Goal: Information Seeking & Learning: Find specific fact

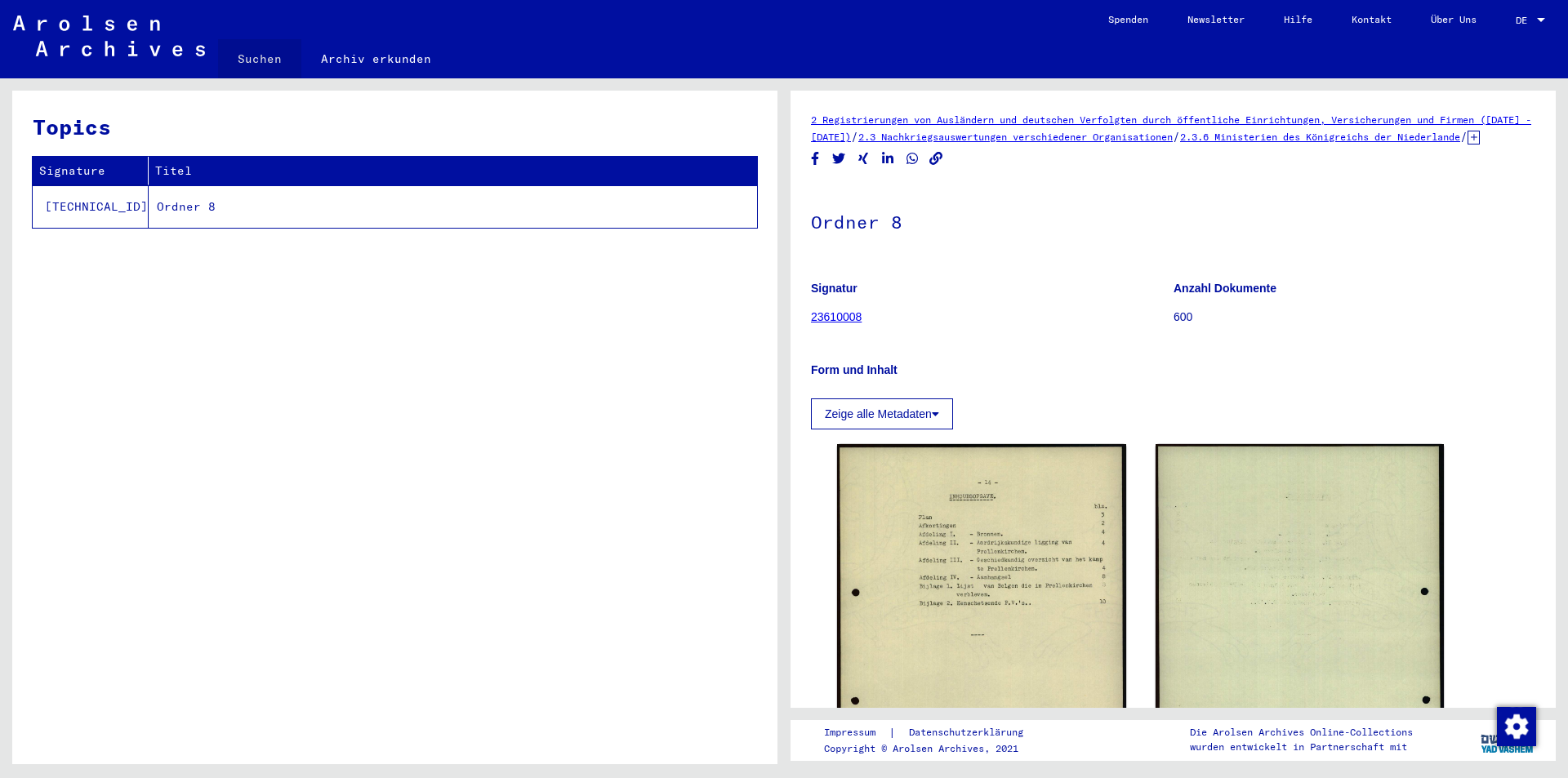
click at [263, 65] on link "Suchen" at bounding box center [259, 59] width 83 height 39
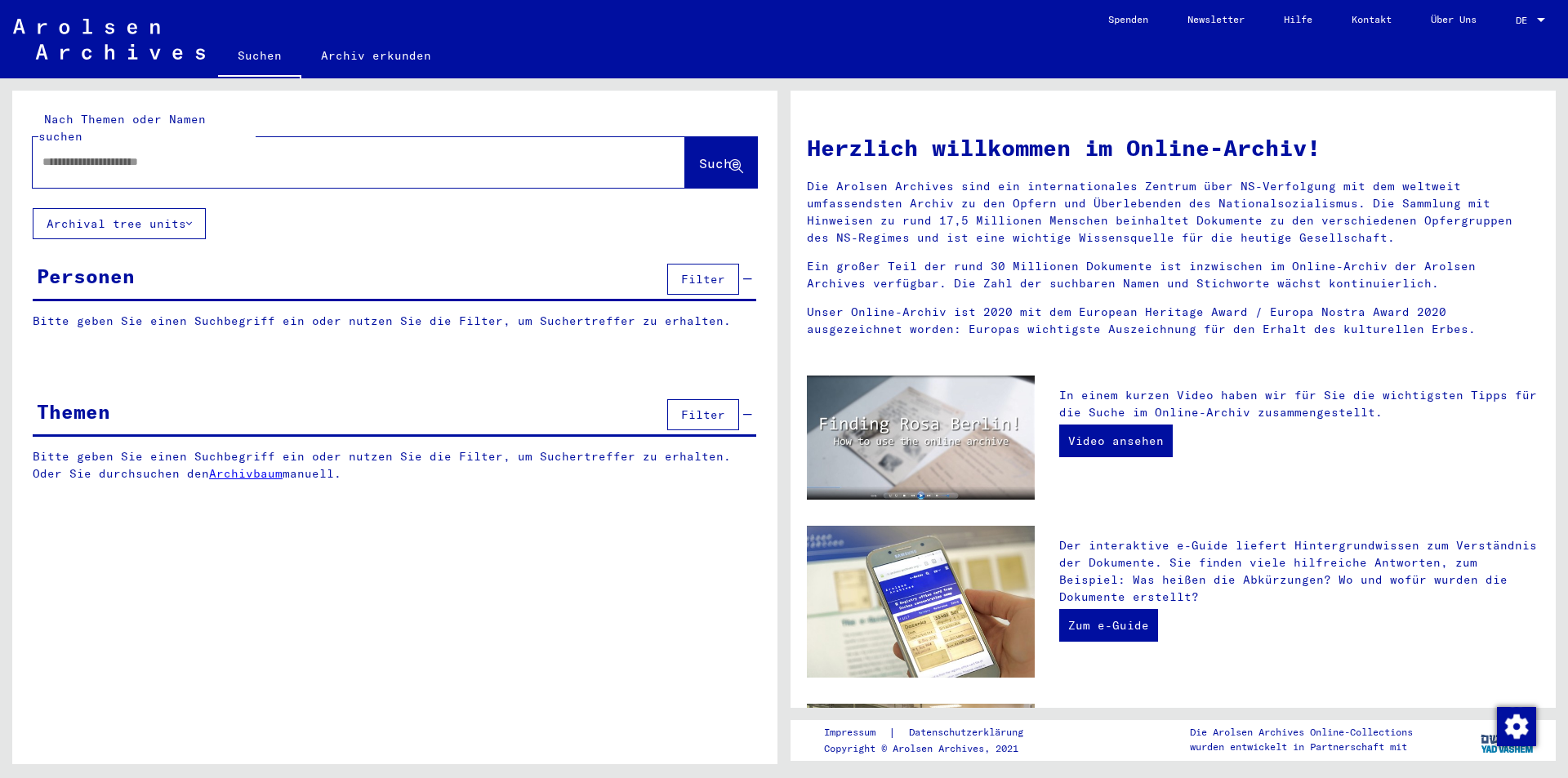
click at [194, 154] on input "text" at bounding box center [339, 162] width 594 height 17
click at [699, 155] on span "Suche" at bounding box center [719, 163] width 40 height 17
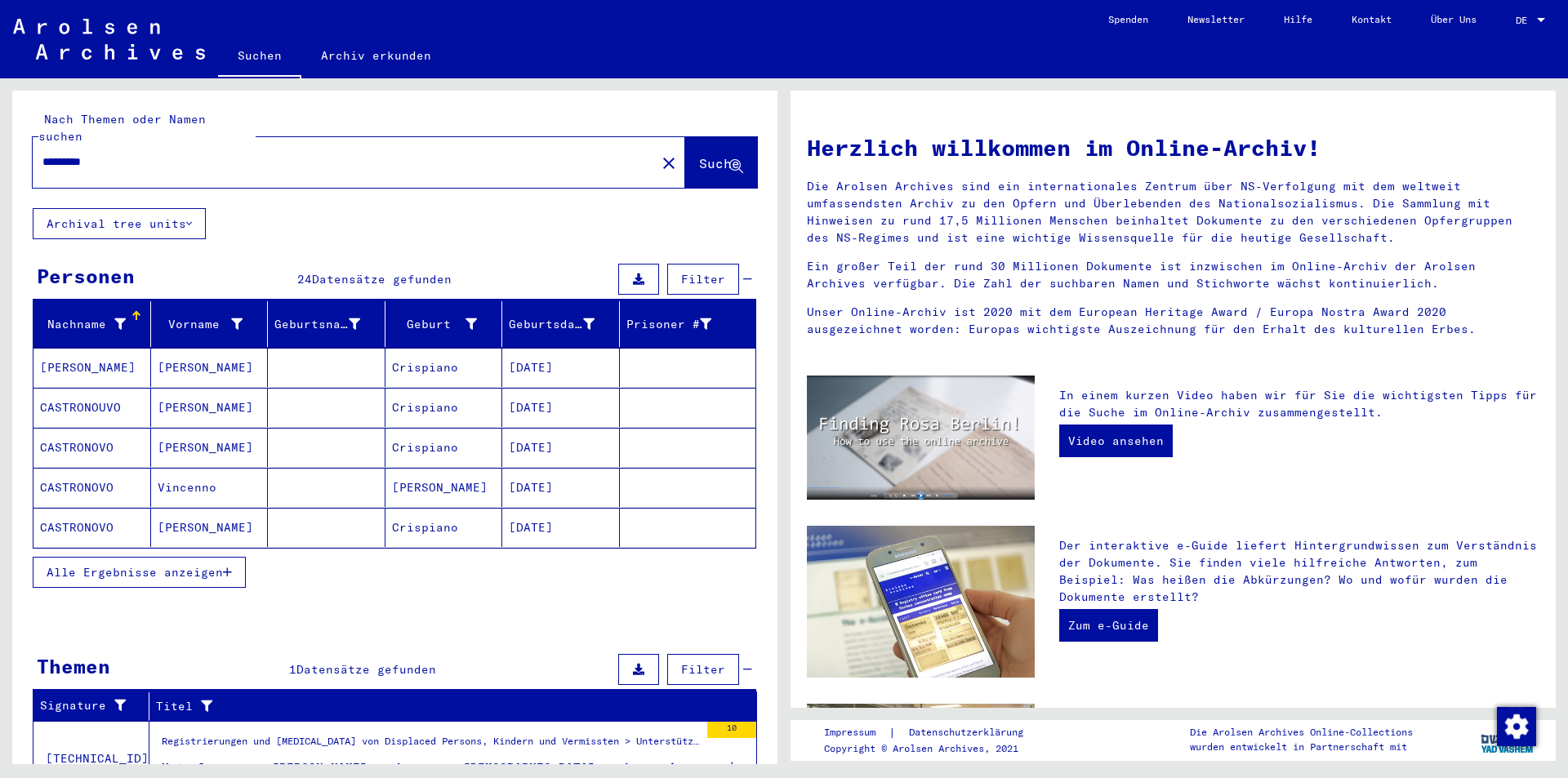
click at [233, 557] on button "Alle Ergebnisse anzeigen" at bounding box center [139, 572] width 213 height 31
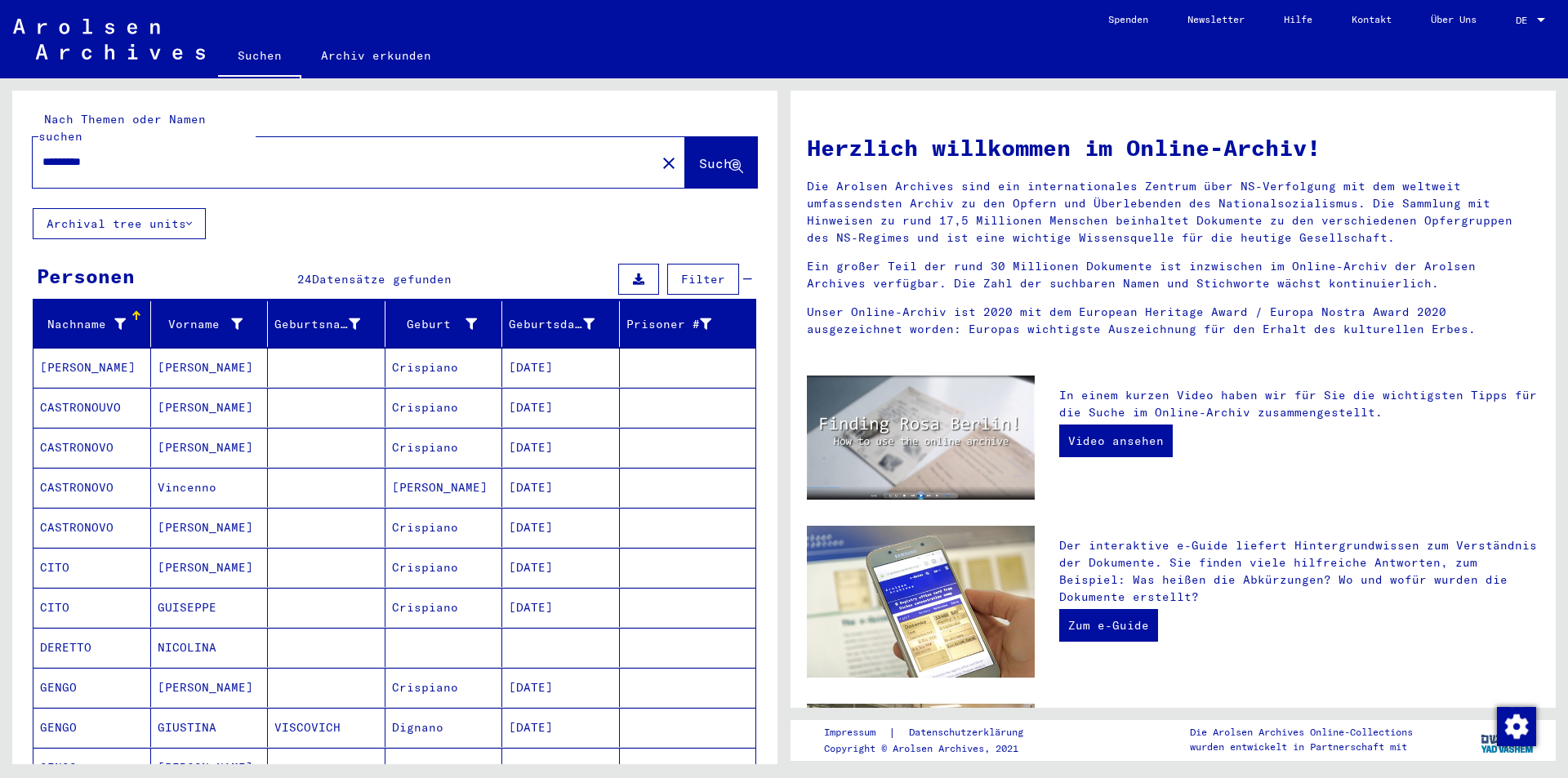
click at [556, 708] on mat-cell "[DATE]" at bounding box center [560, 728] width 117 height 39
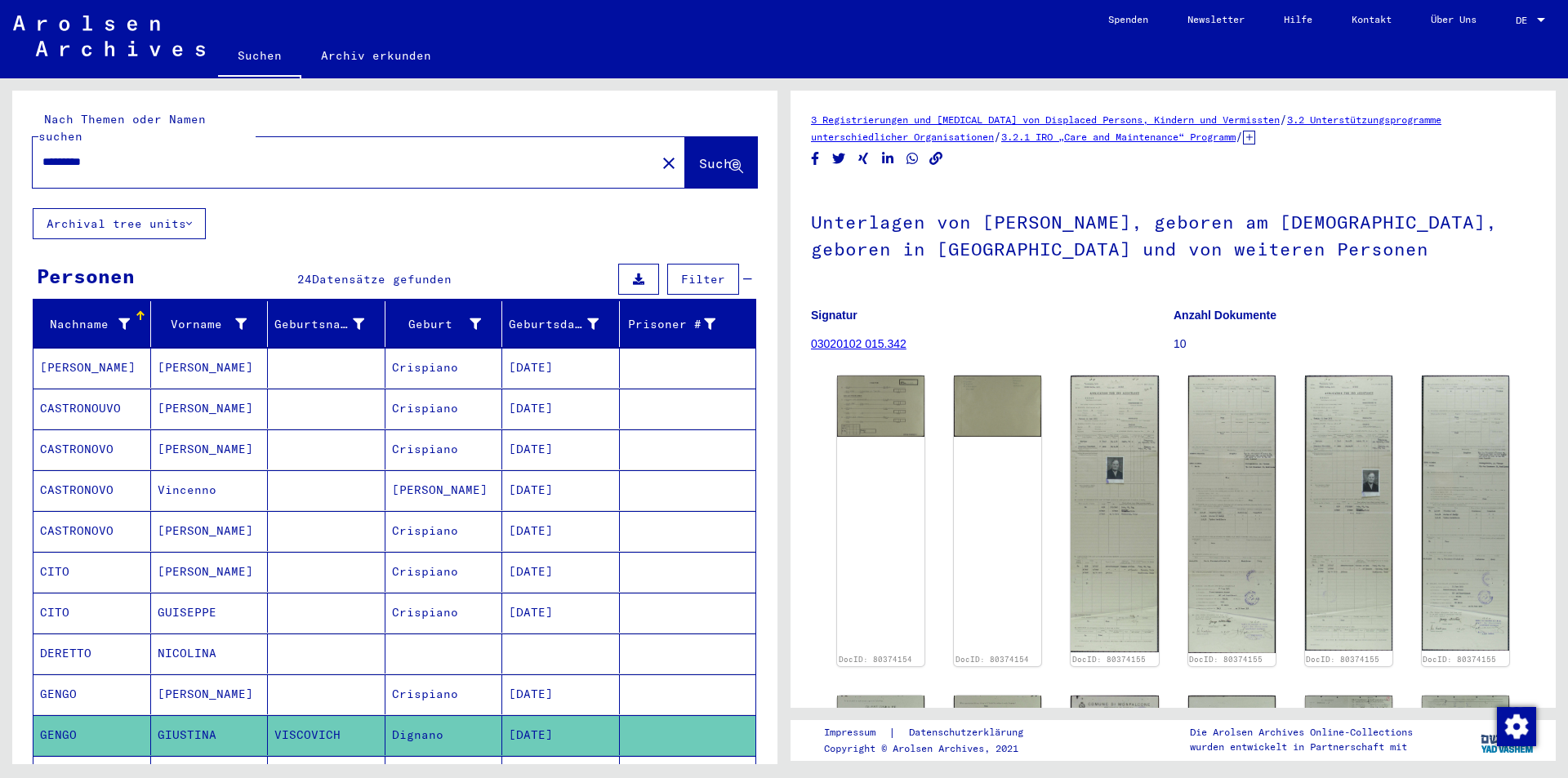
click at [539, 685] on mat-cell "[DATE]" at bounding box center [560, 694] width 117 height 40
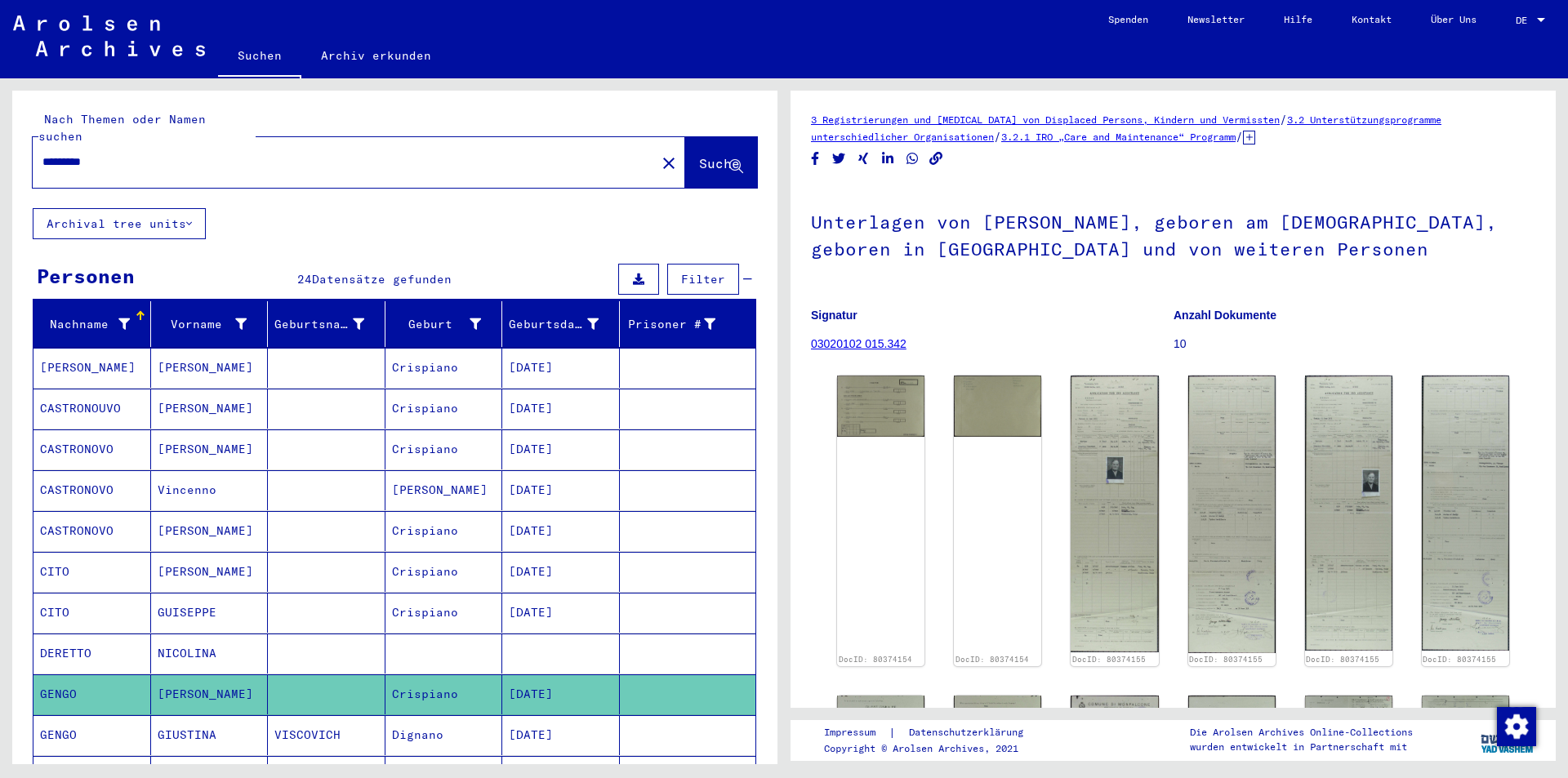
click at [553, 355] on mat-cell "[DATE]" at bounding box center [560, 368] width 117 height 40
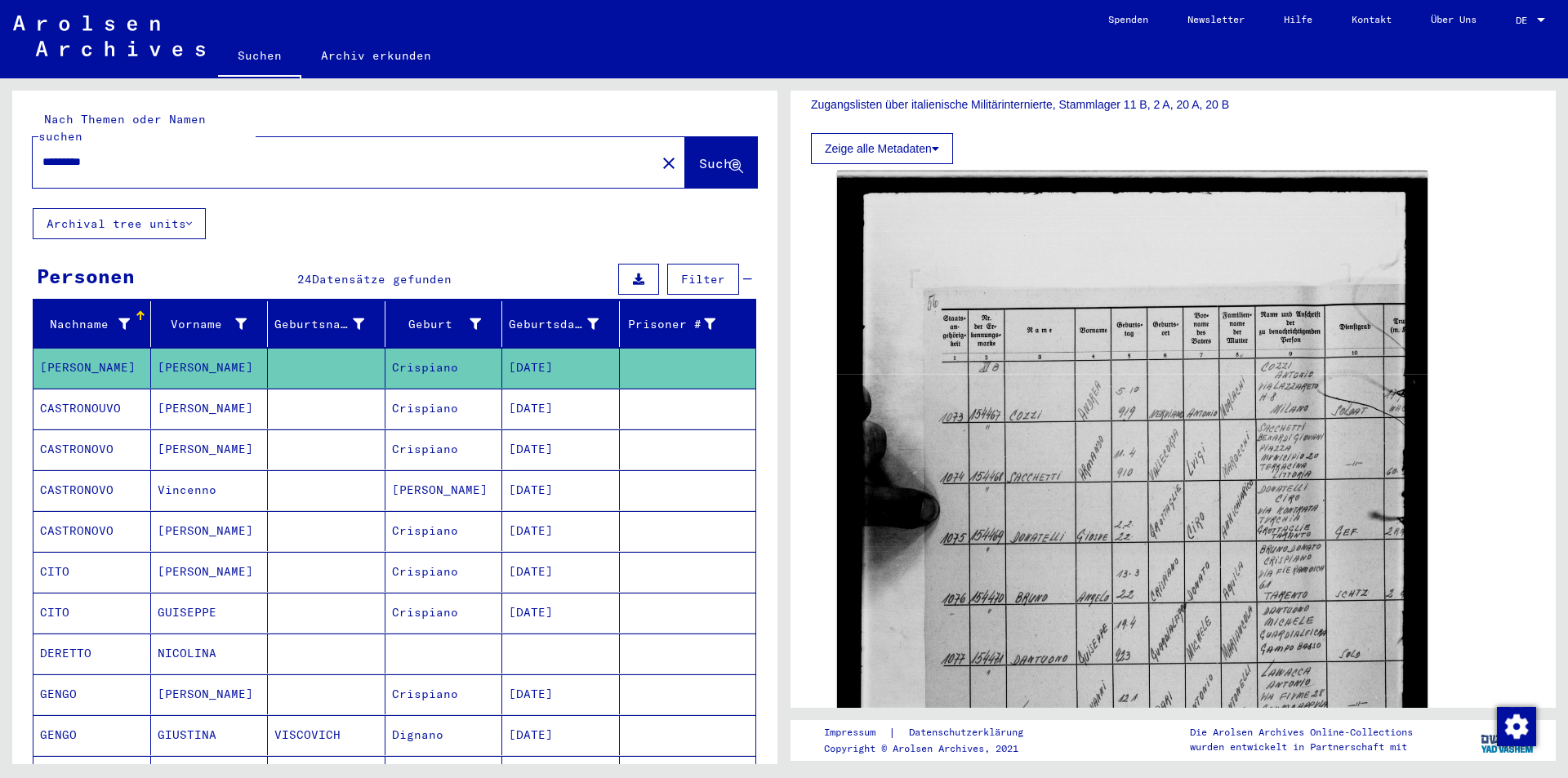
scroll to position [326, 0]
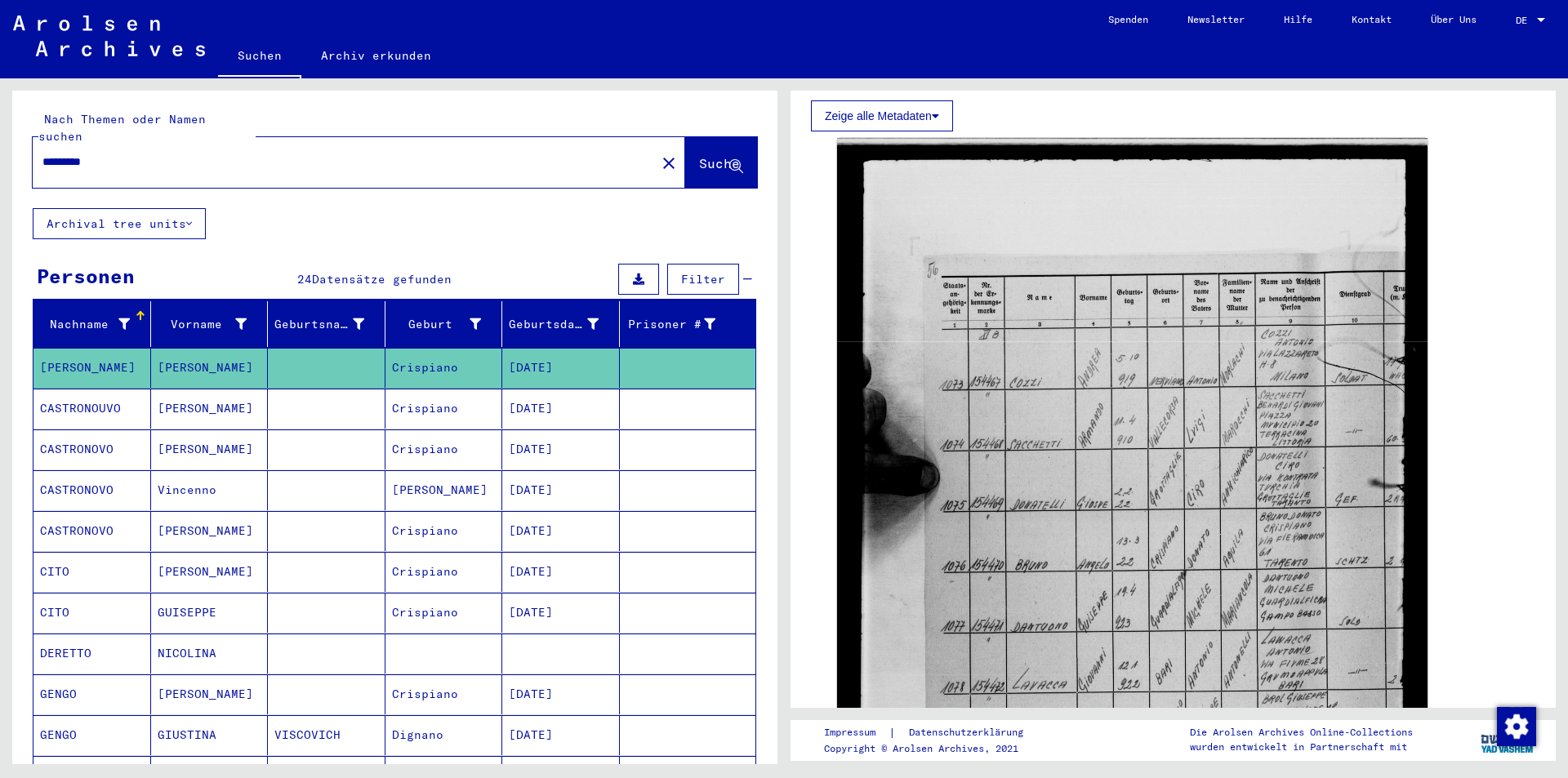
click at [527, 401] on mat-cell "[DATE]" at bounding box center [560, 408] width 117 height 40
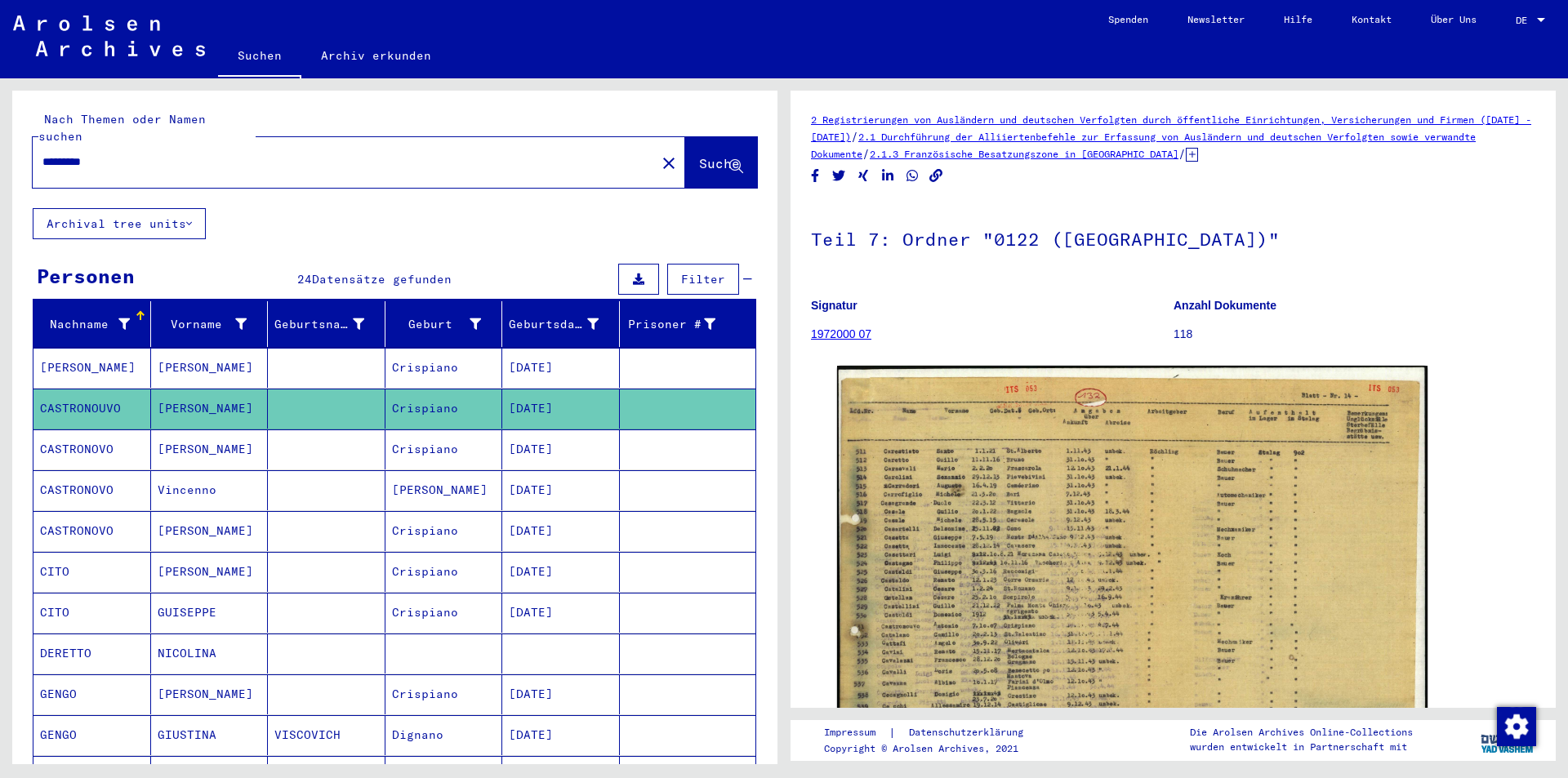
click at [563, 443] on mat-cell "[DATE]" at bounding box center [560, 450] width 117 height 40
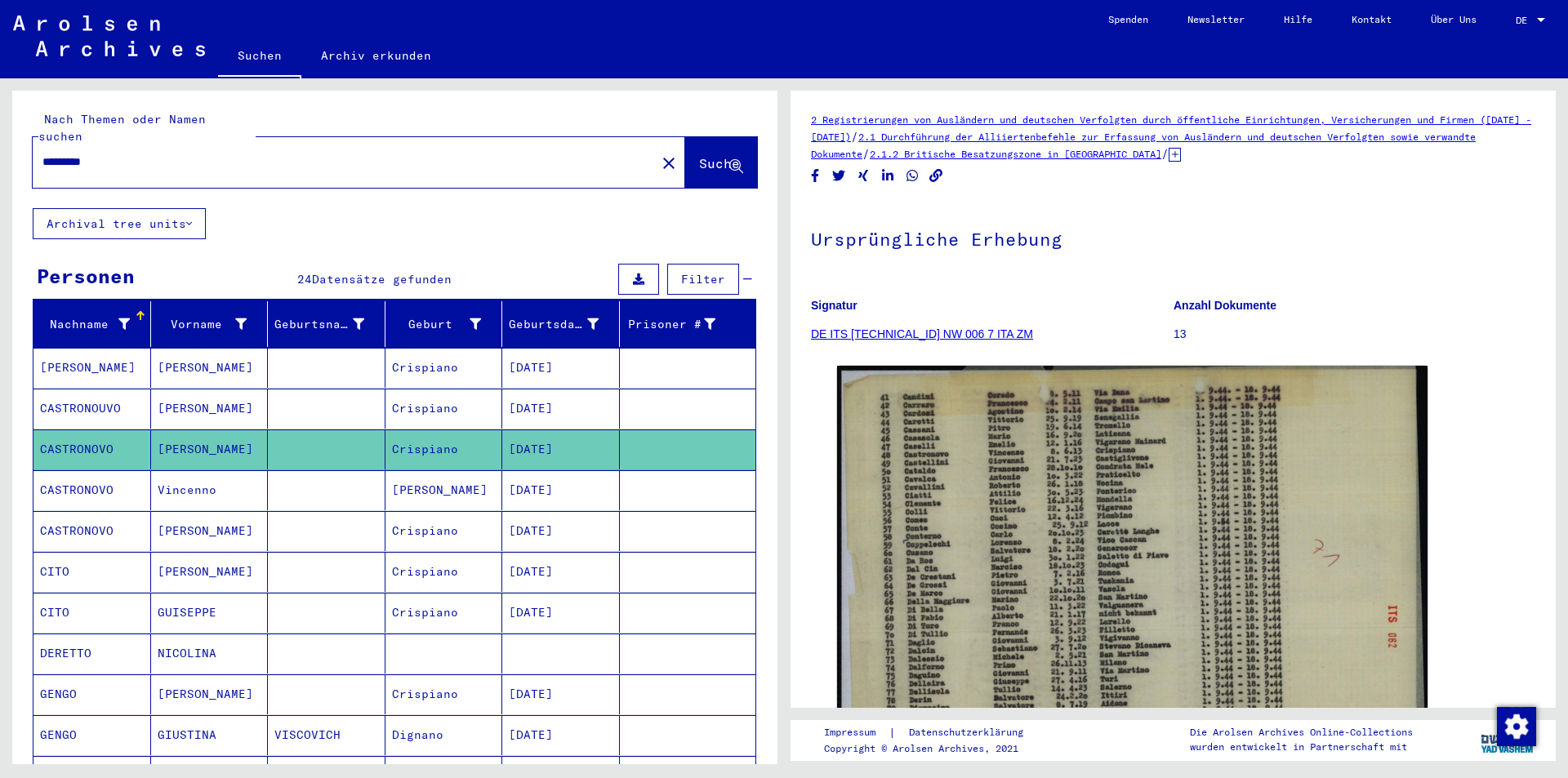
click at [569, 487] on mat-cell "[DATE]" at bounding box center [560, 490] width 117 height 40
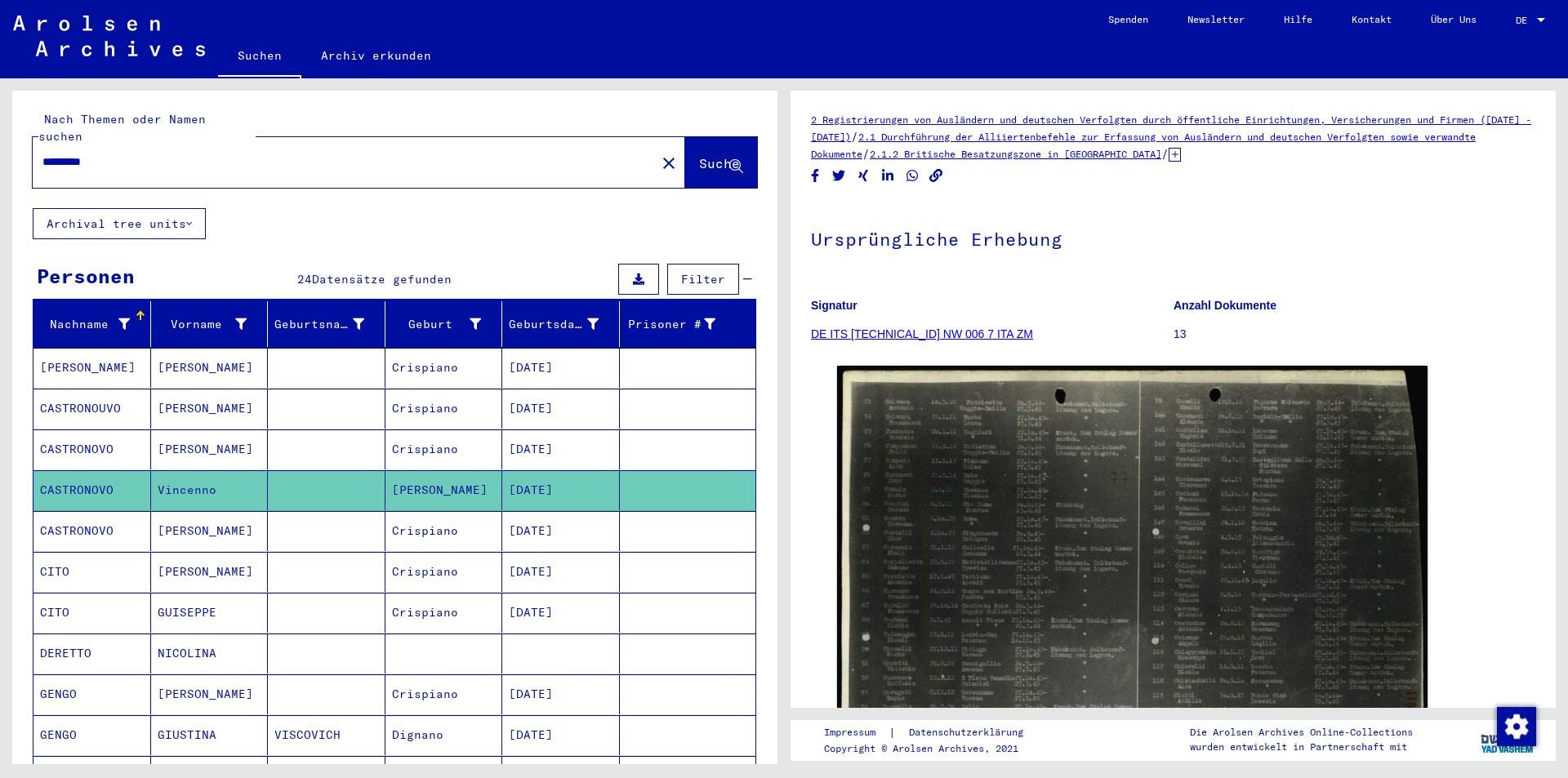
click at [545, 557] on mat-cell "[DATE]" at bounding box center [560, 572] width 117 height 40
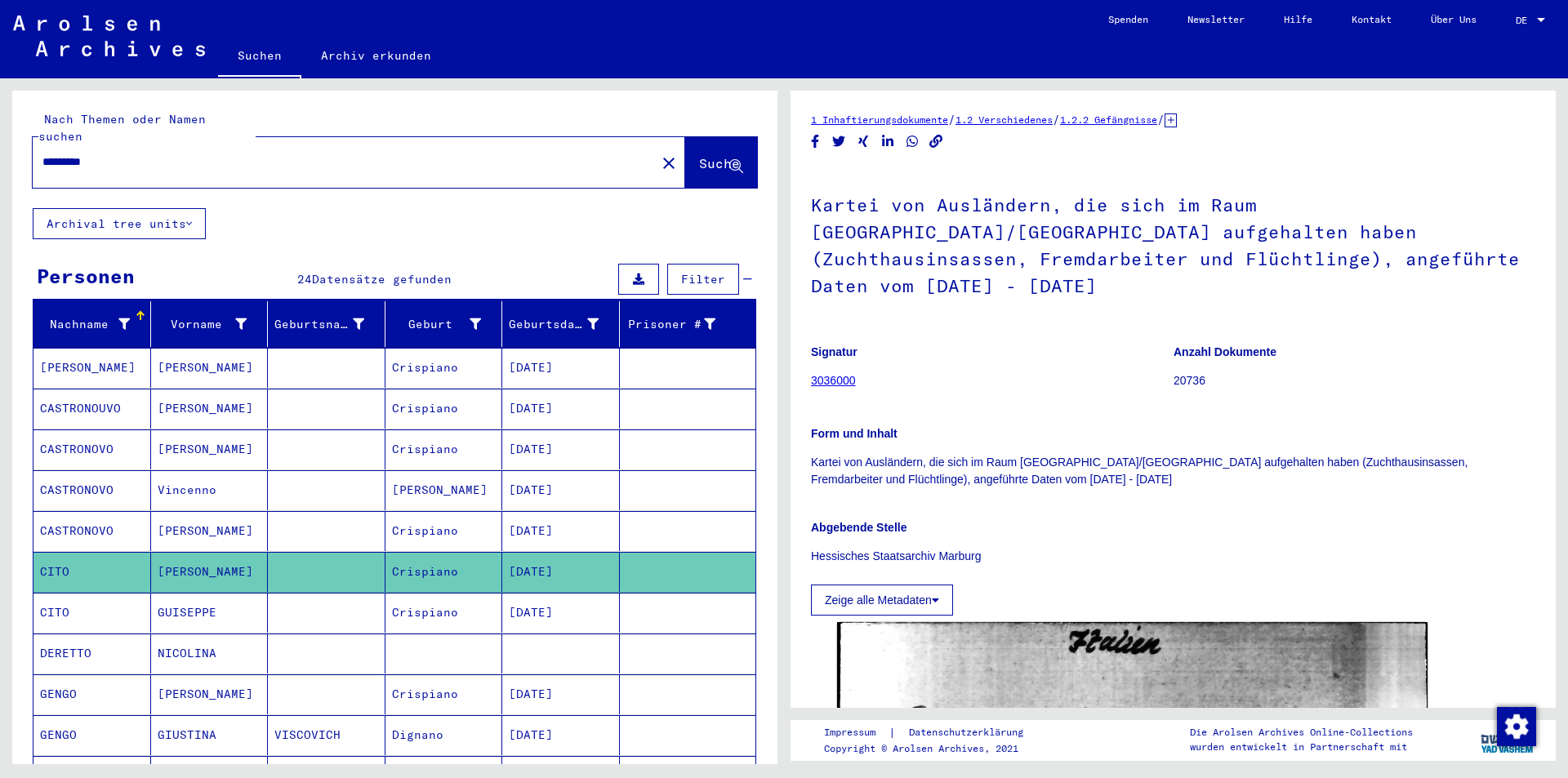
click at [583, 603] on mat-cell "[DATE]" at bounding box center [560, 612] width 117 height 40
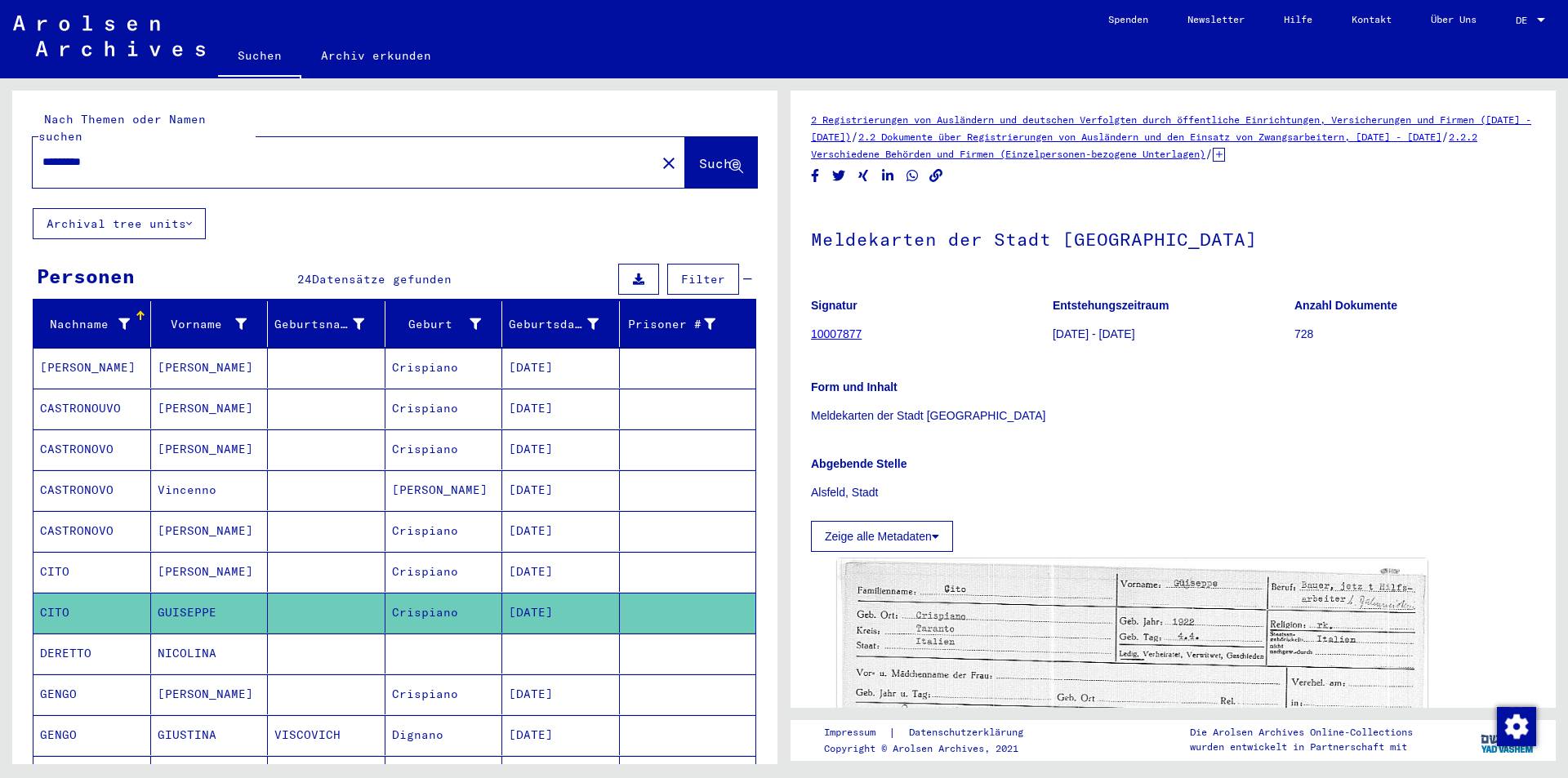
click at [1543, 17] on div at bounding box center [1540, 21] width 15 height 12
click at [1495, 32] on span "English" at bounding box center [1499, 29] width 40 height 12
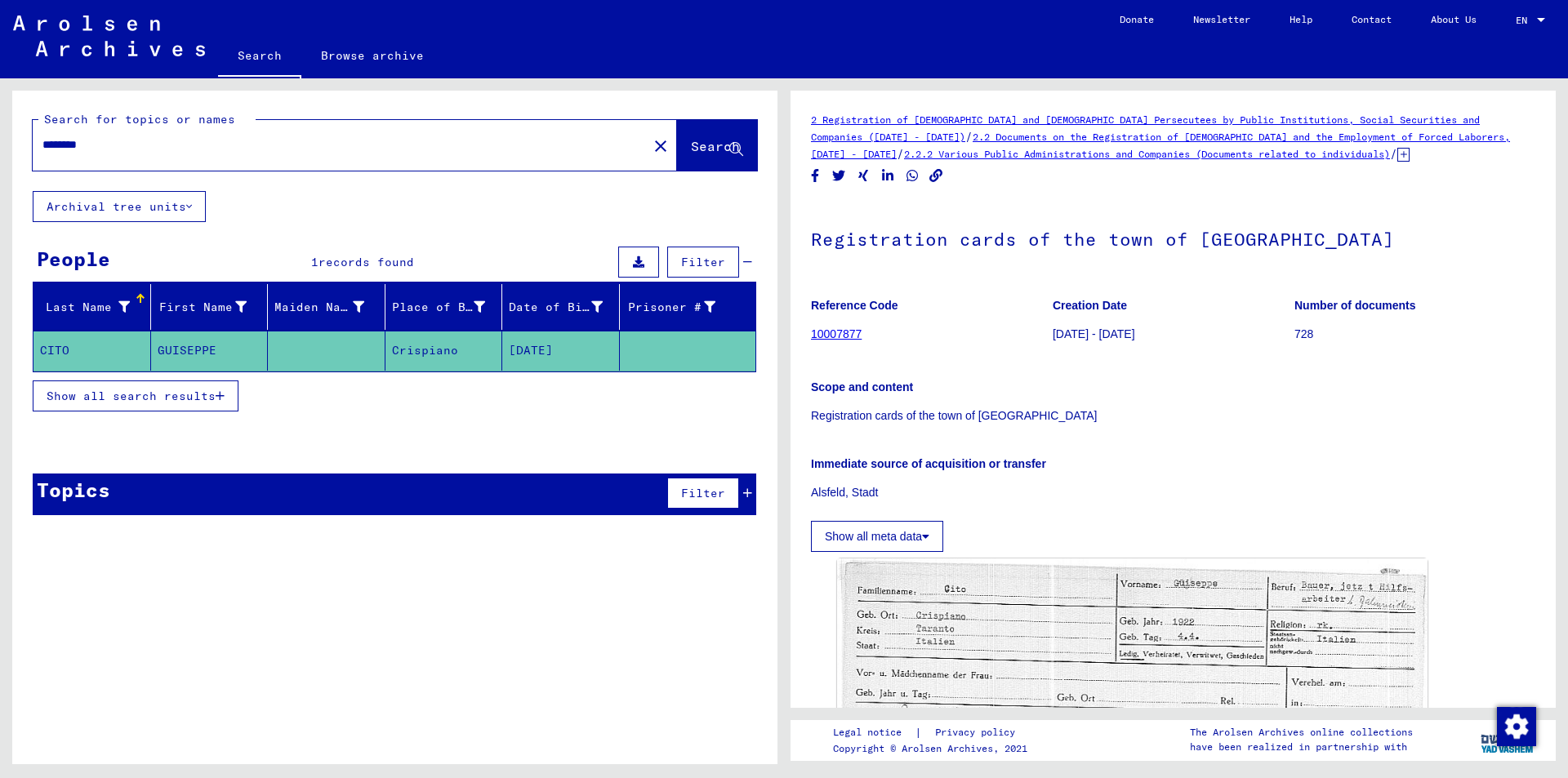
scroll to position [354, 0]
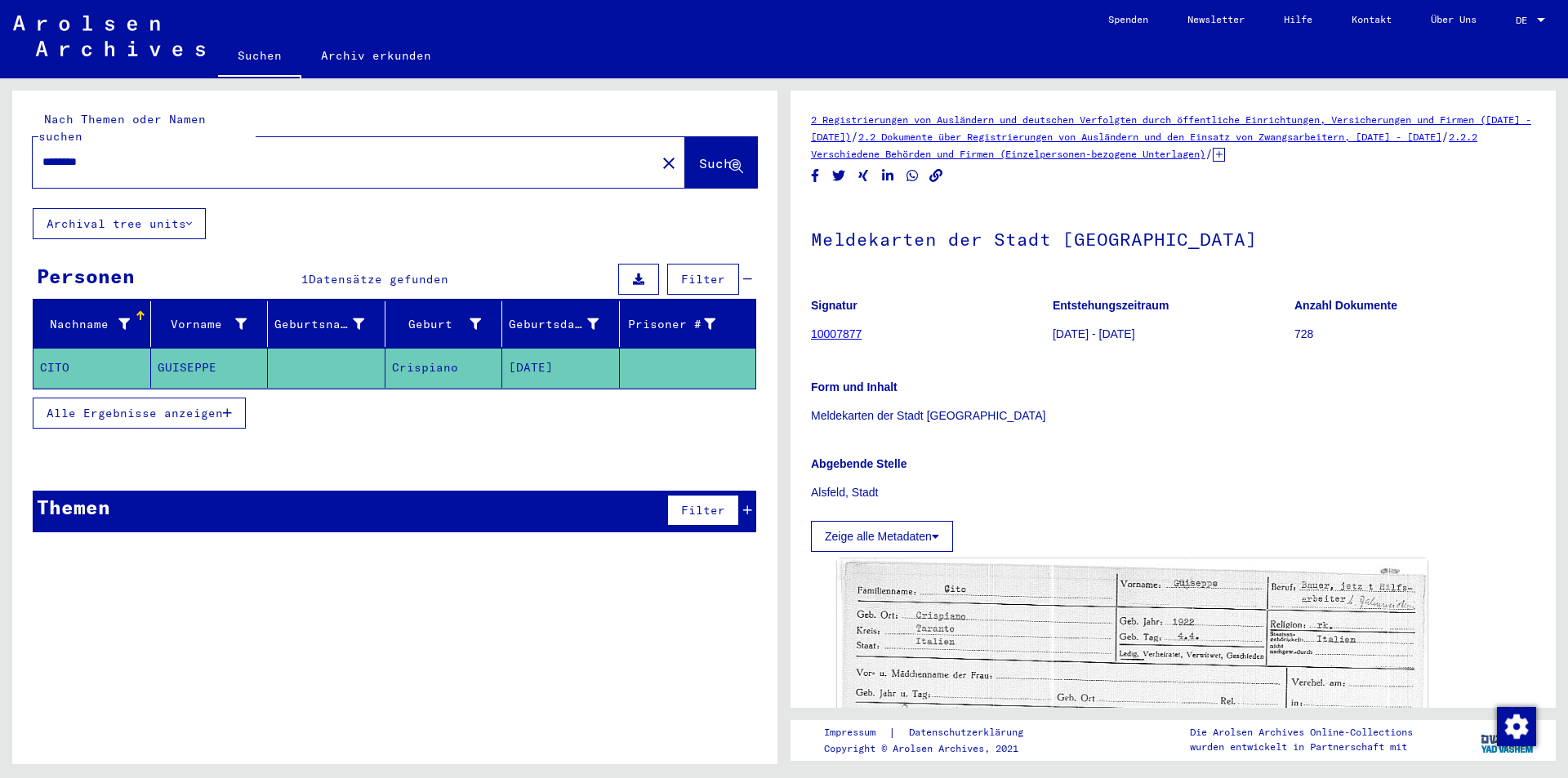
type input "*********"
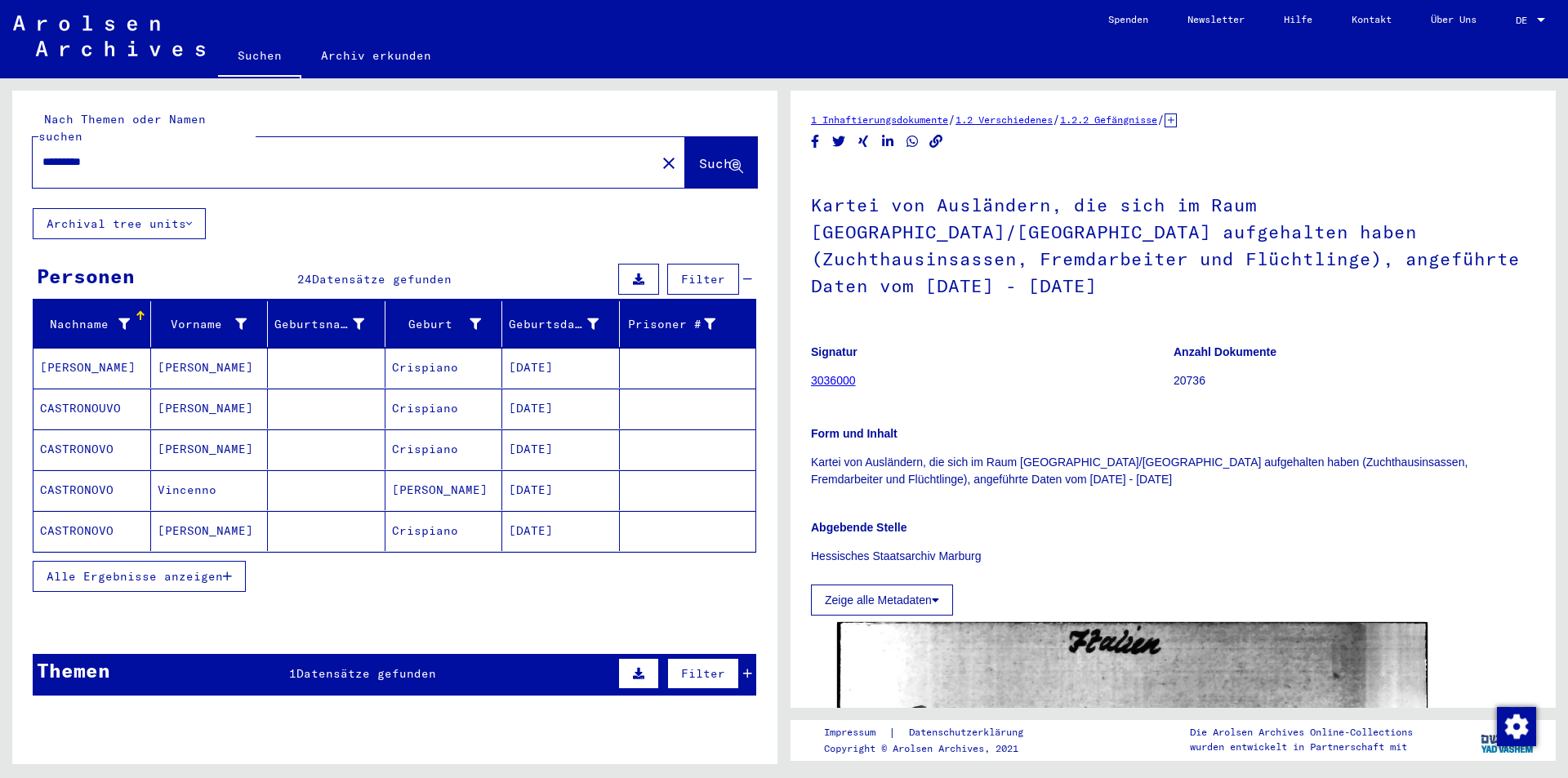
click at [357, 667] on span "Datensätze gefunden" at bounding box center [367, 673] width 140 height 15
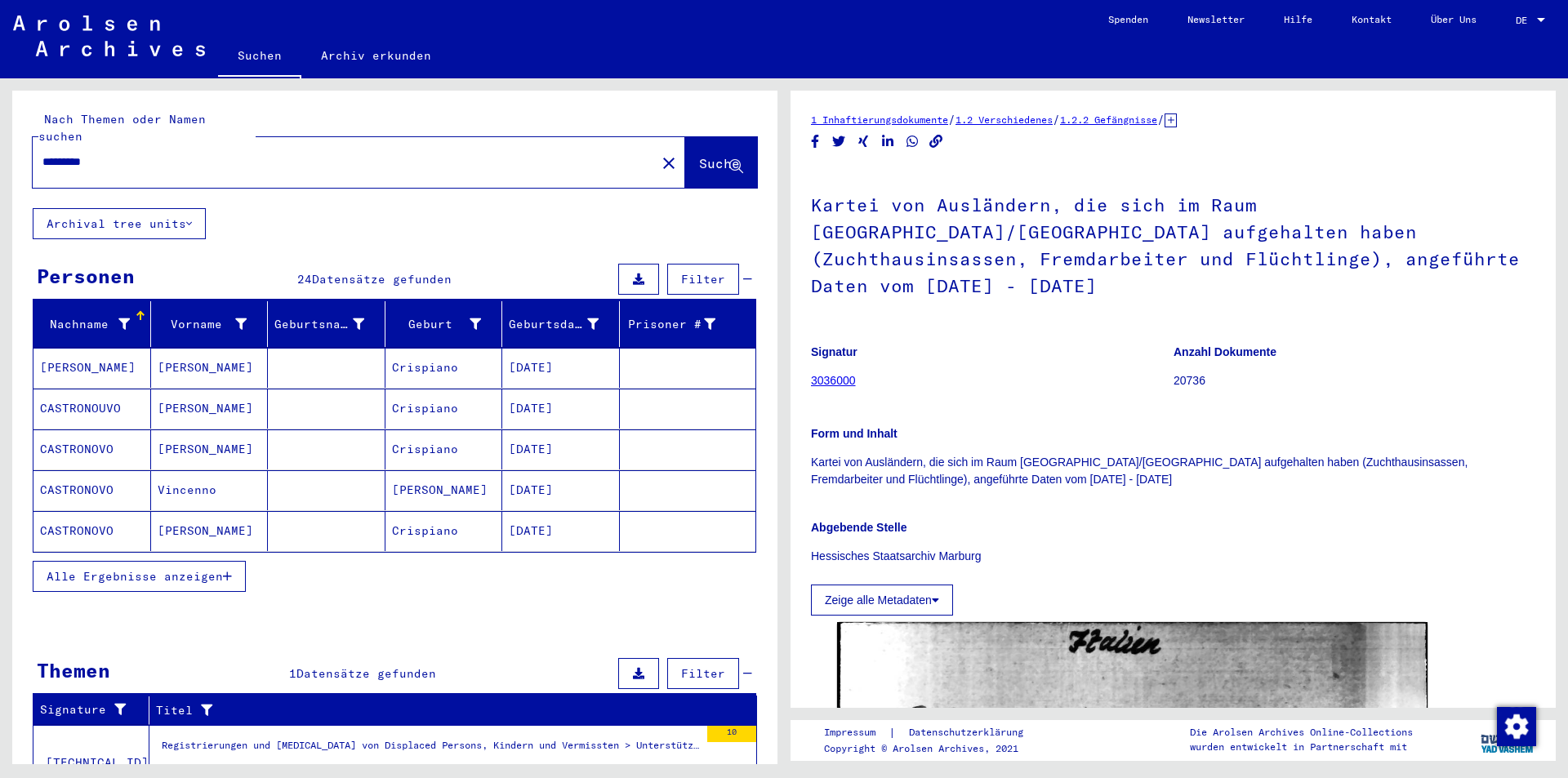
scroll to position [68, 0]
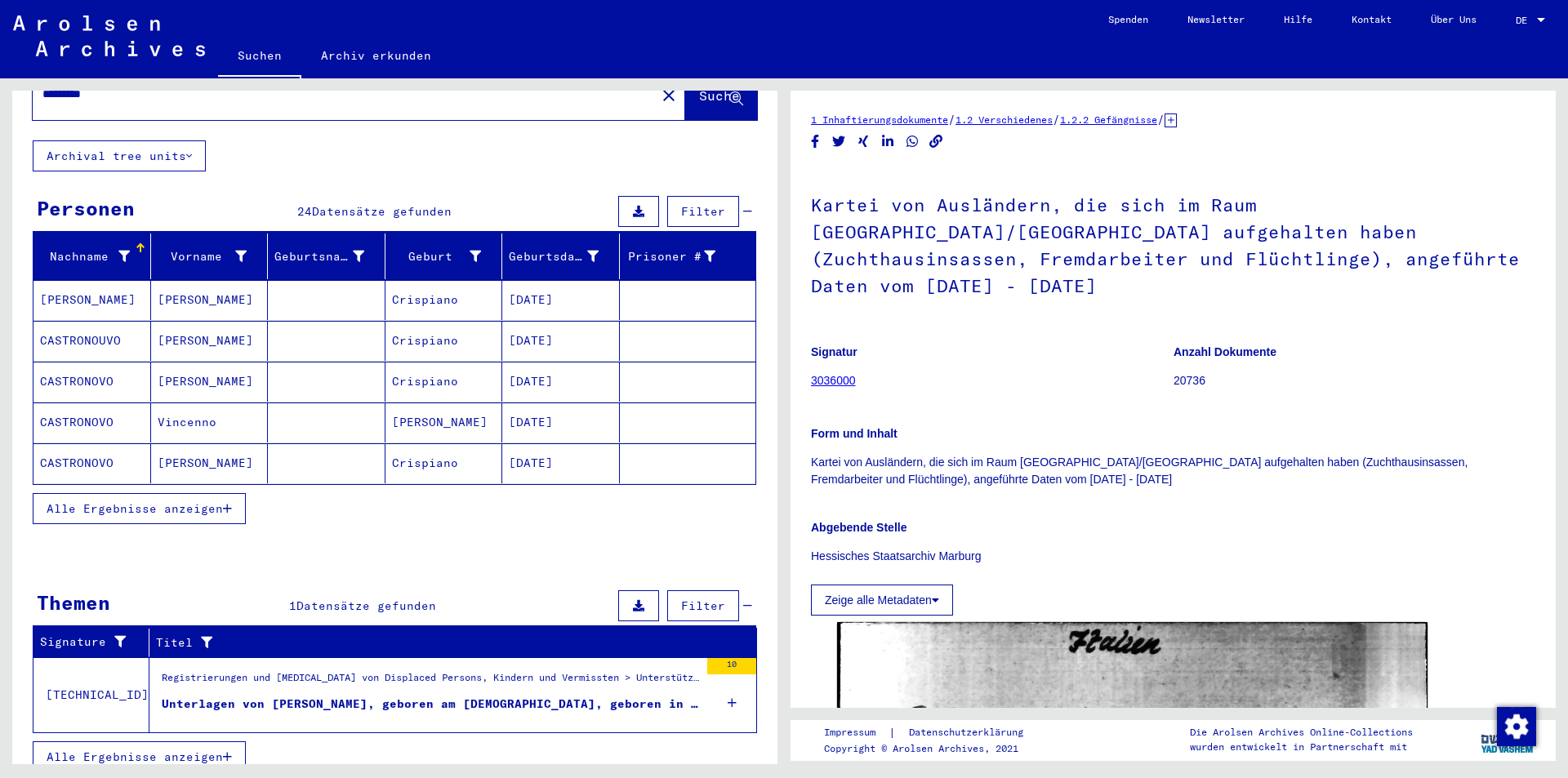
click at [232, 751] on icon "button" at bounding box center [227, 757] width 9 height 12
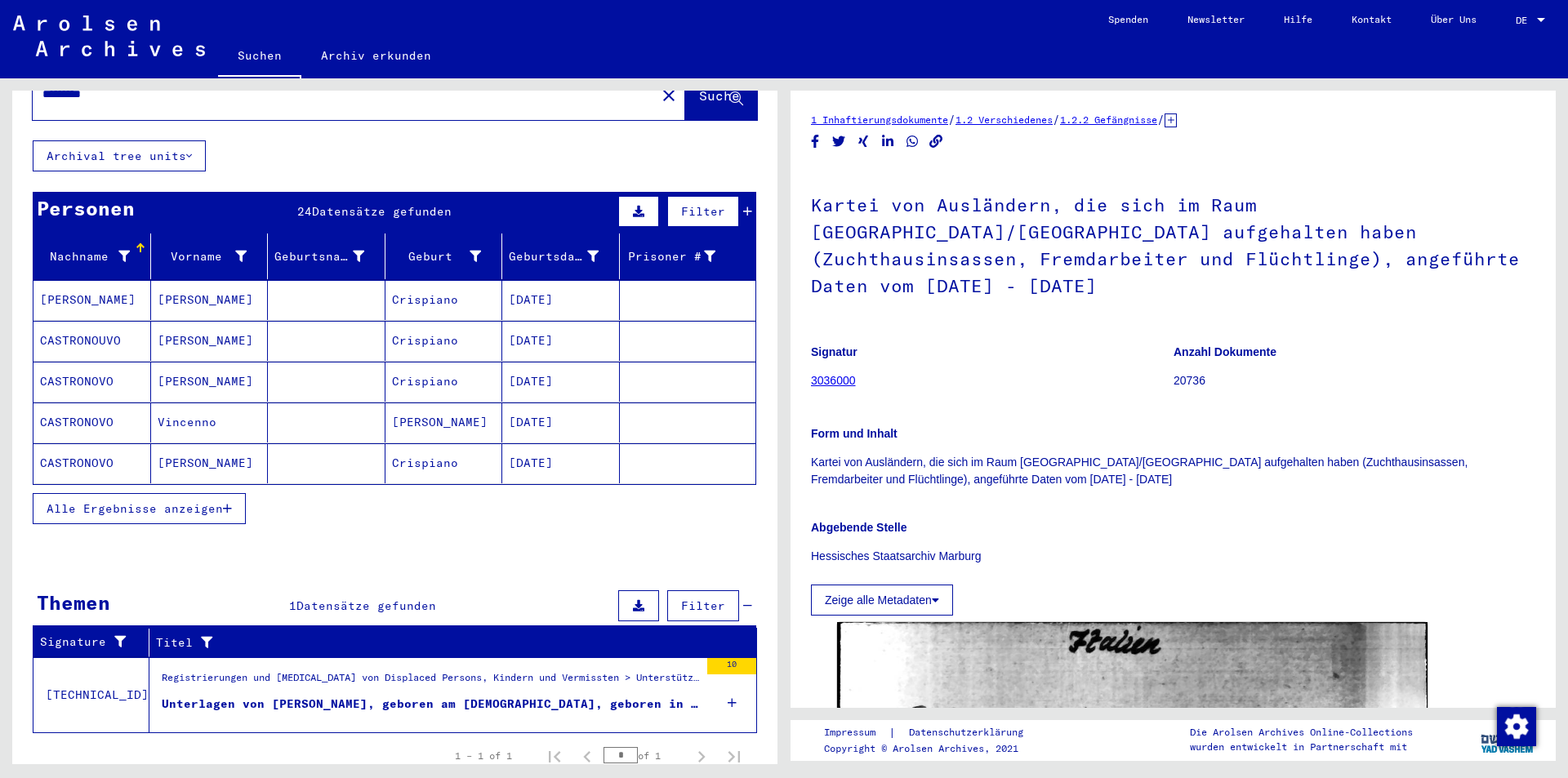
scroll to position [0, 0]
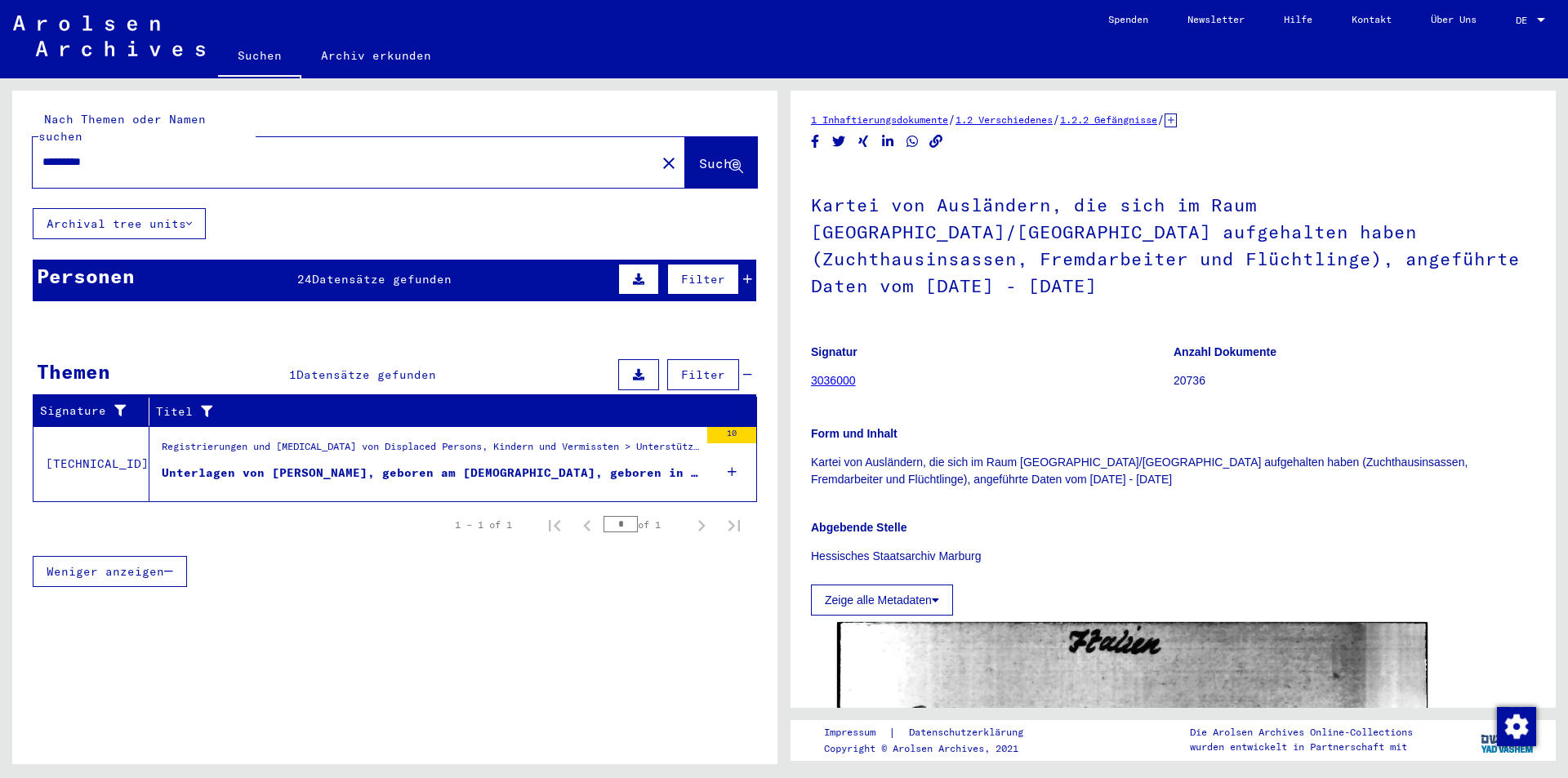
click at [373, 464] on div "Unterlagen von [PERSON_NAME], geboren am [DEMOGRAPHIC_DATA], geboren in [GEOGRA…" at bounding box center [430, 472] width 537 height 17
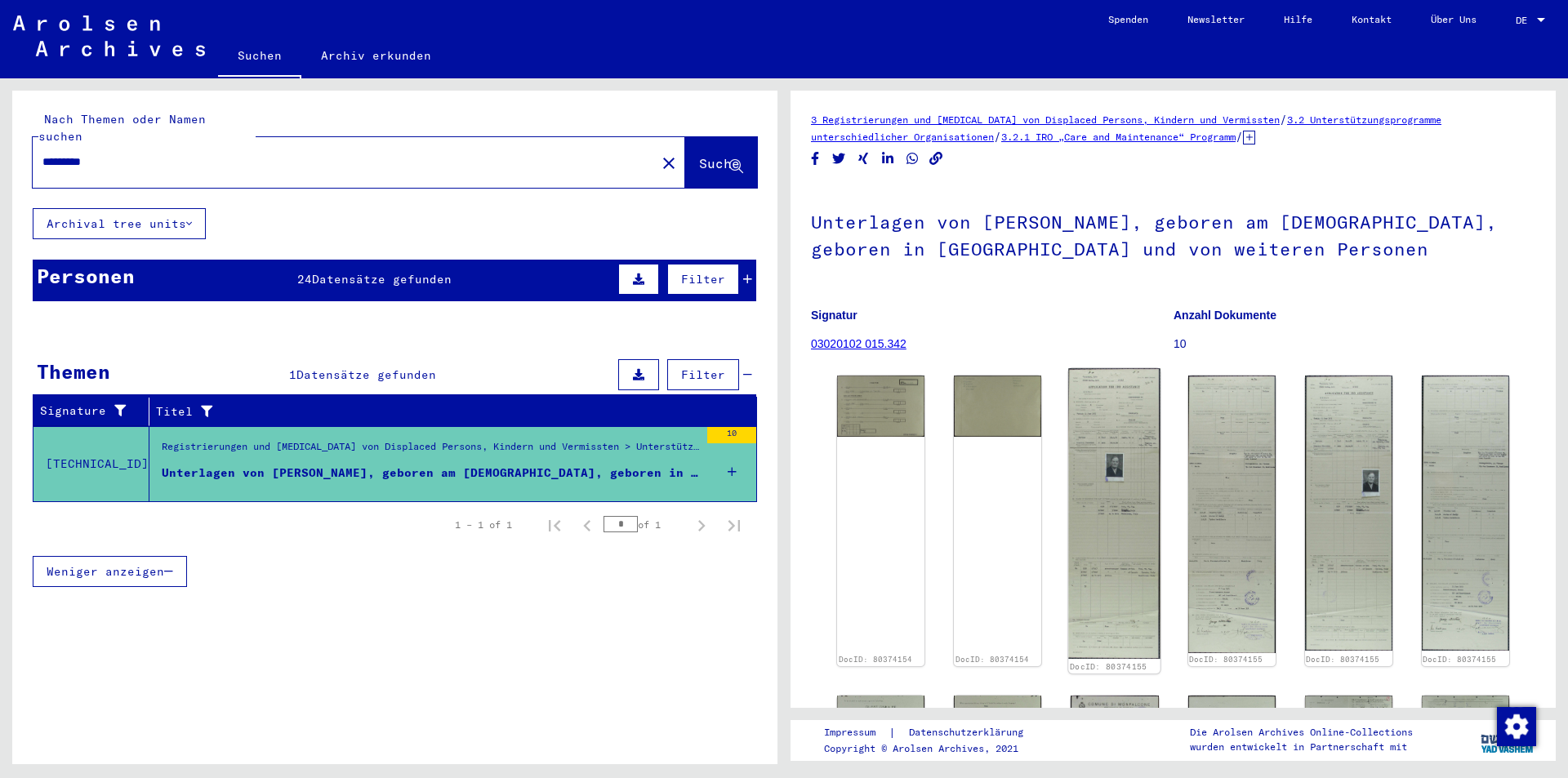
click at [1105, 501] on img at bounding box center [1115, 513] width 93 height 291
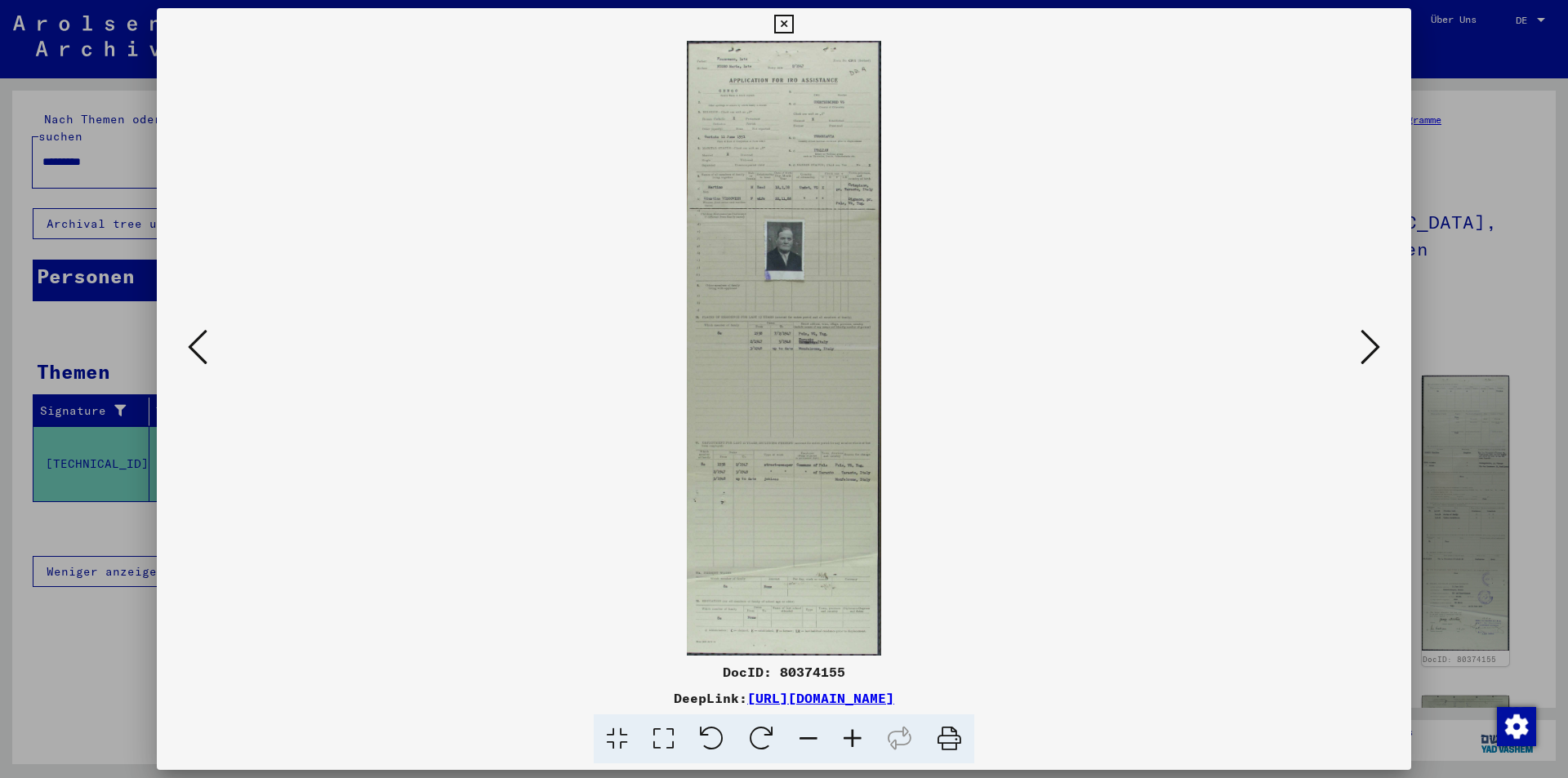
click at [855, 748] on icon at bounding box center [852, 740] width 44 height 50
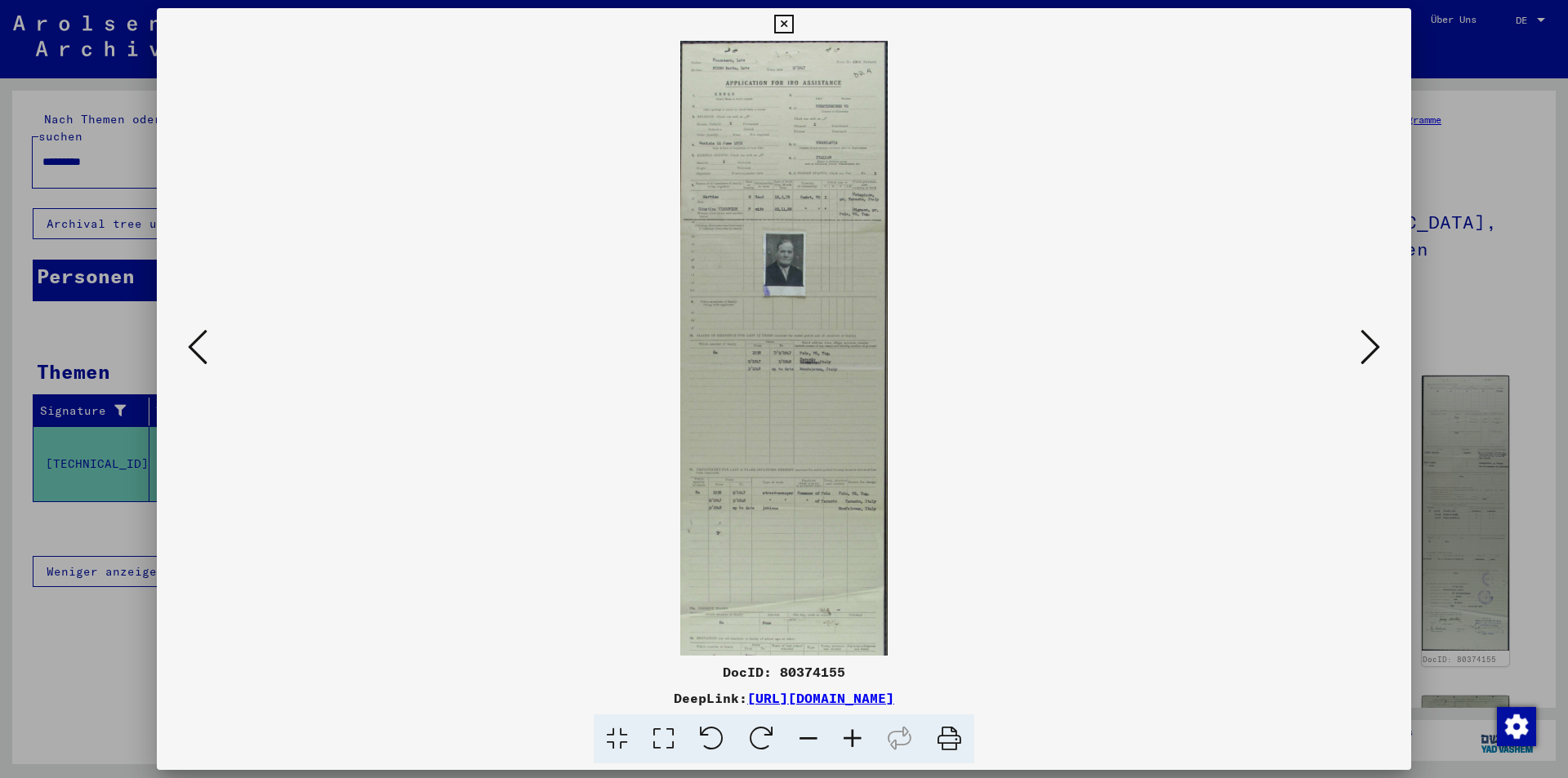
click at [855, 748] on icon at bounding box center [852, 740] width 44 height 50
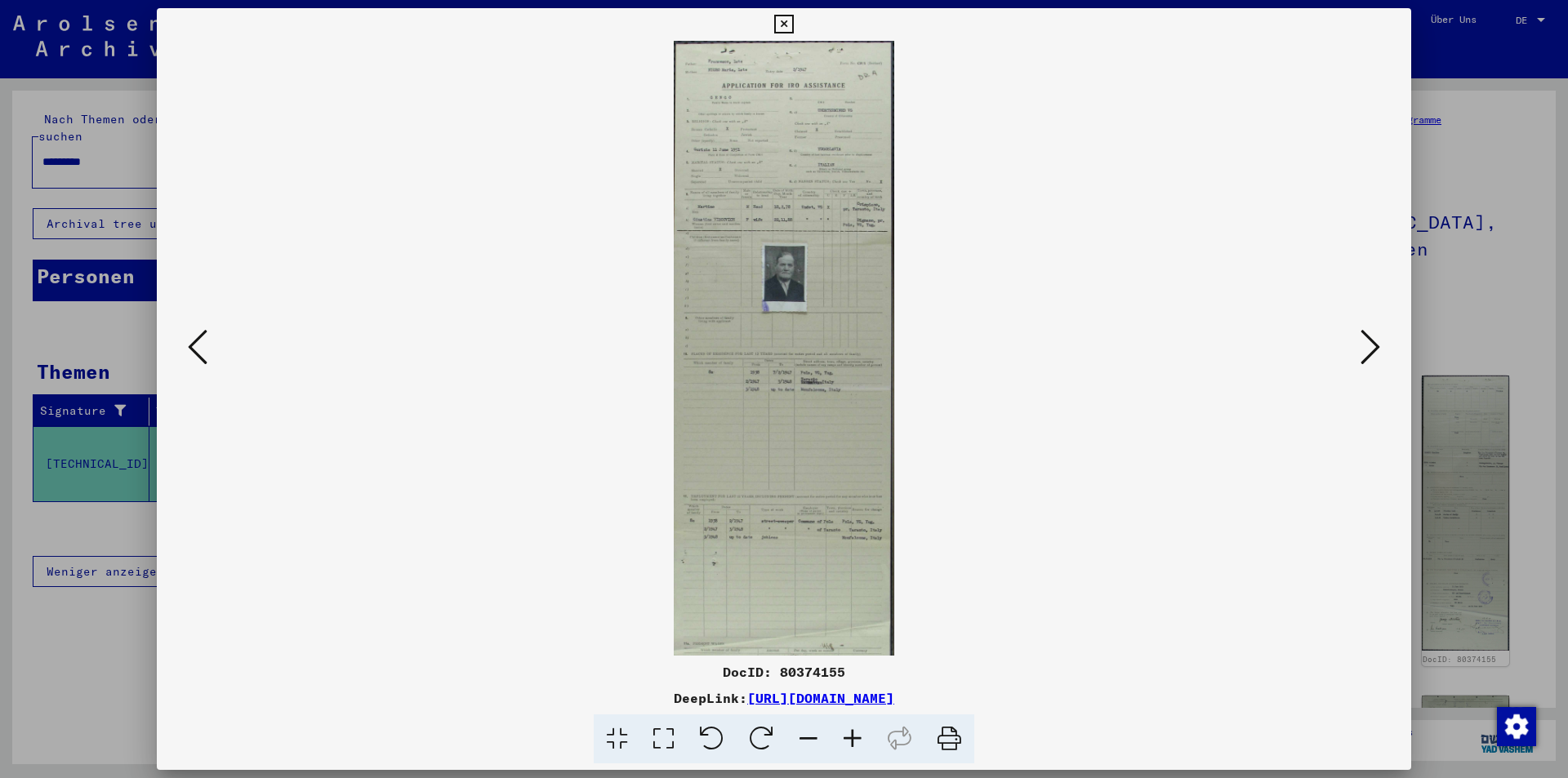
click at [855, 748] on icon at bounding box center [852, 740] width 44 height 50
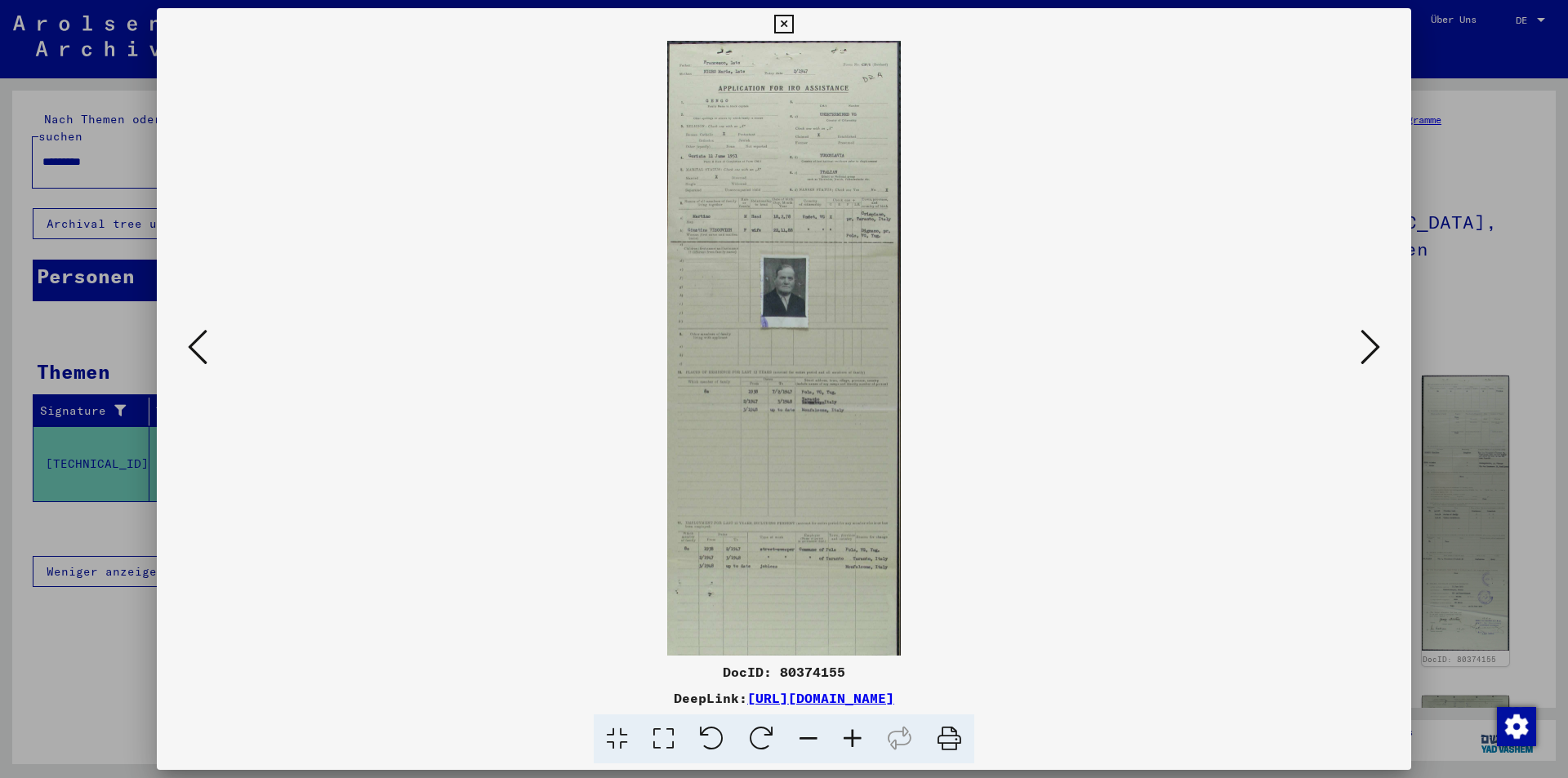
click at [855, 748] on icon at bounding box center [852, 740] width 44 height 50
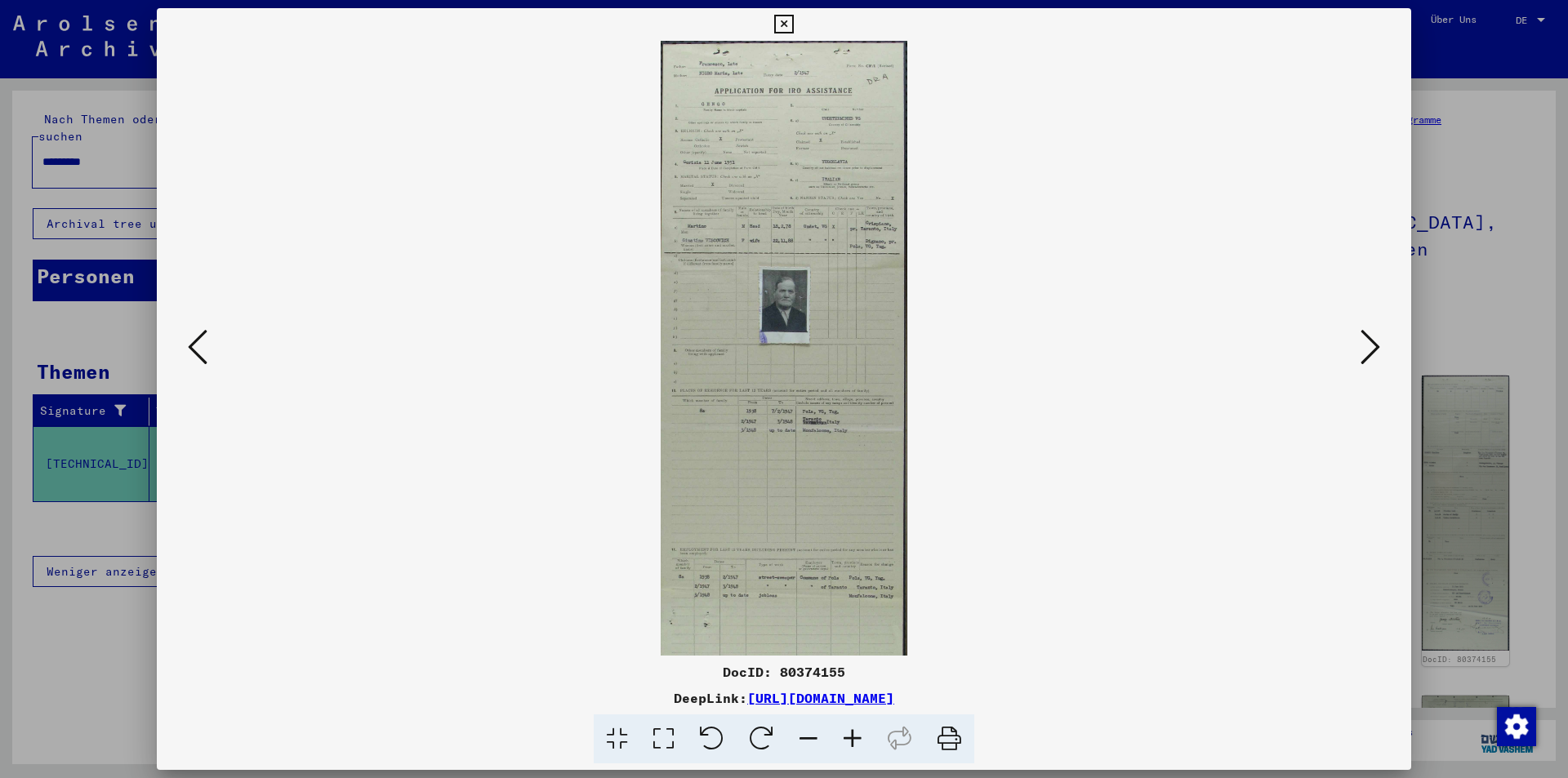
click at [855, 748] on icon at bounding box center [852, 740] width 44 height 50
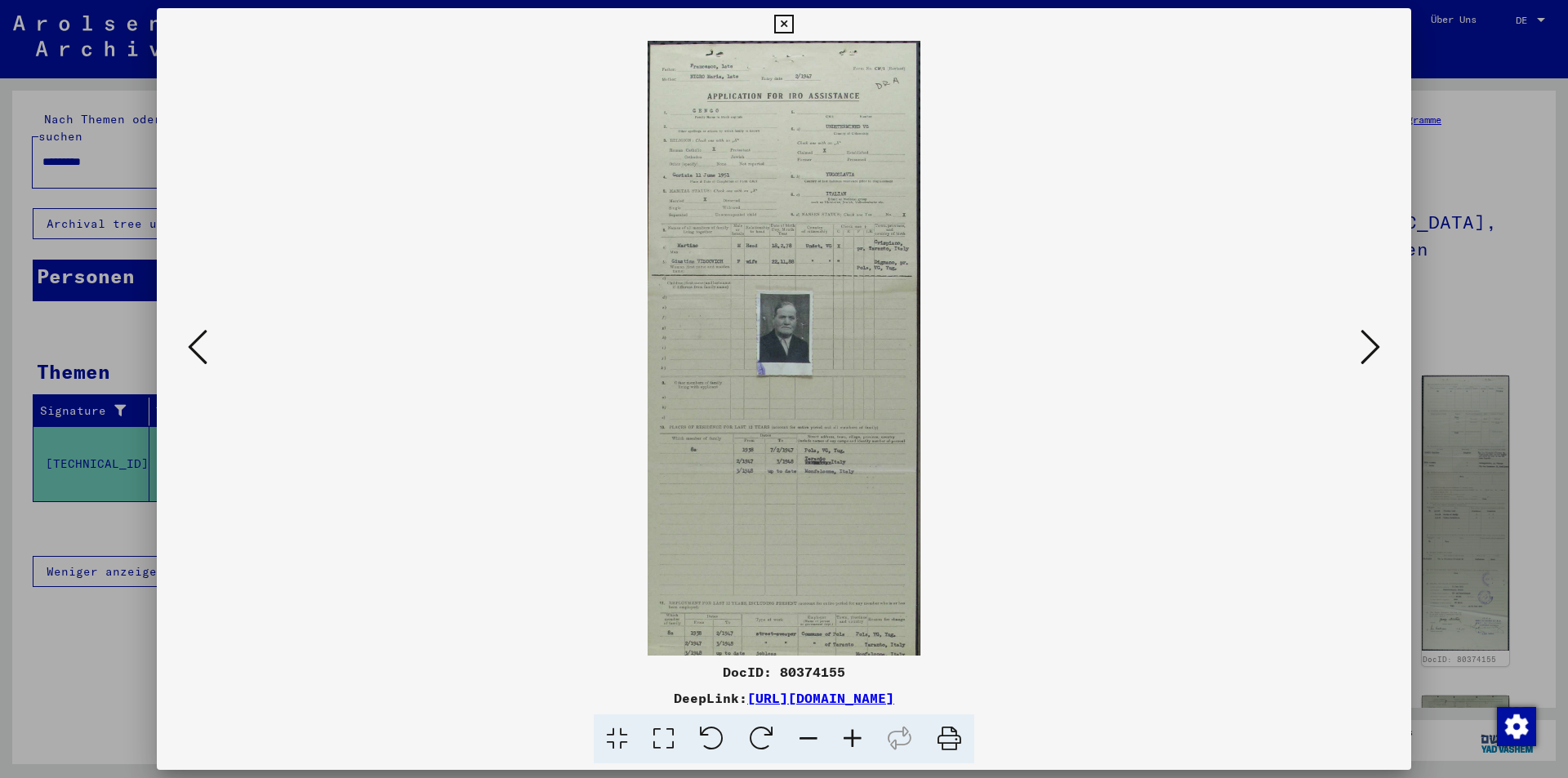
click at [854, 748] on icon at bounding box center [852, 740] width 44 height 50
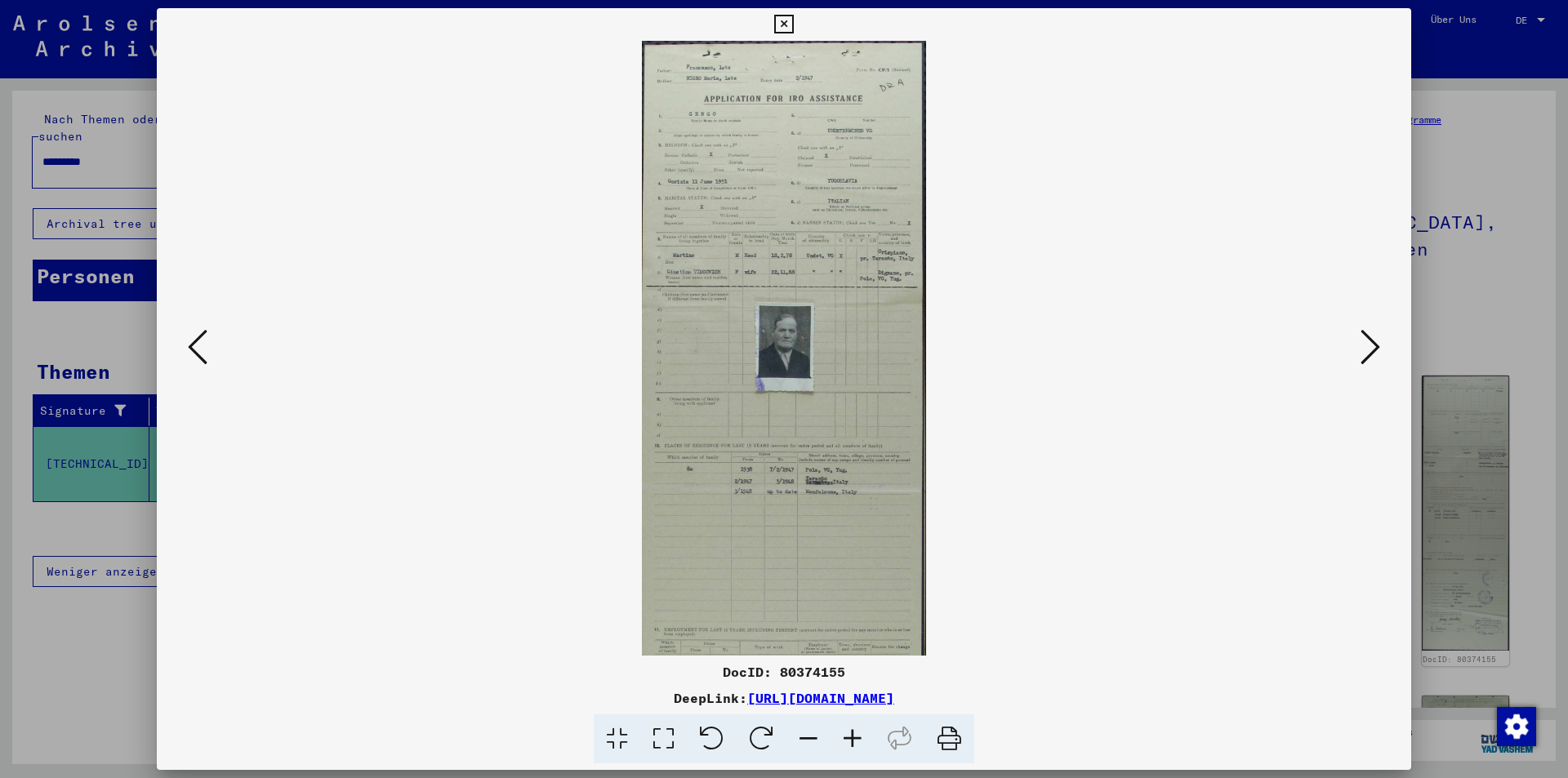
click at [854, 748] on icon at bounding box center [852, 740] width 44 height 50
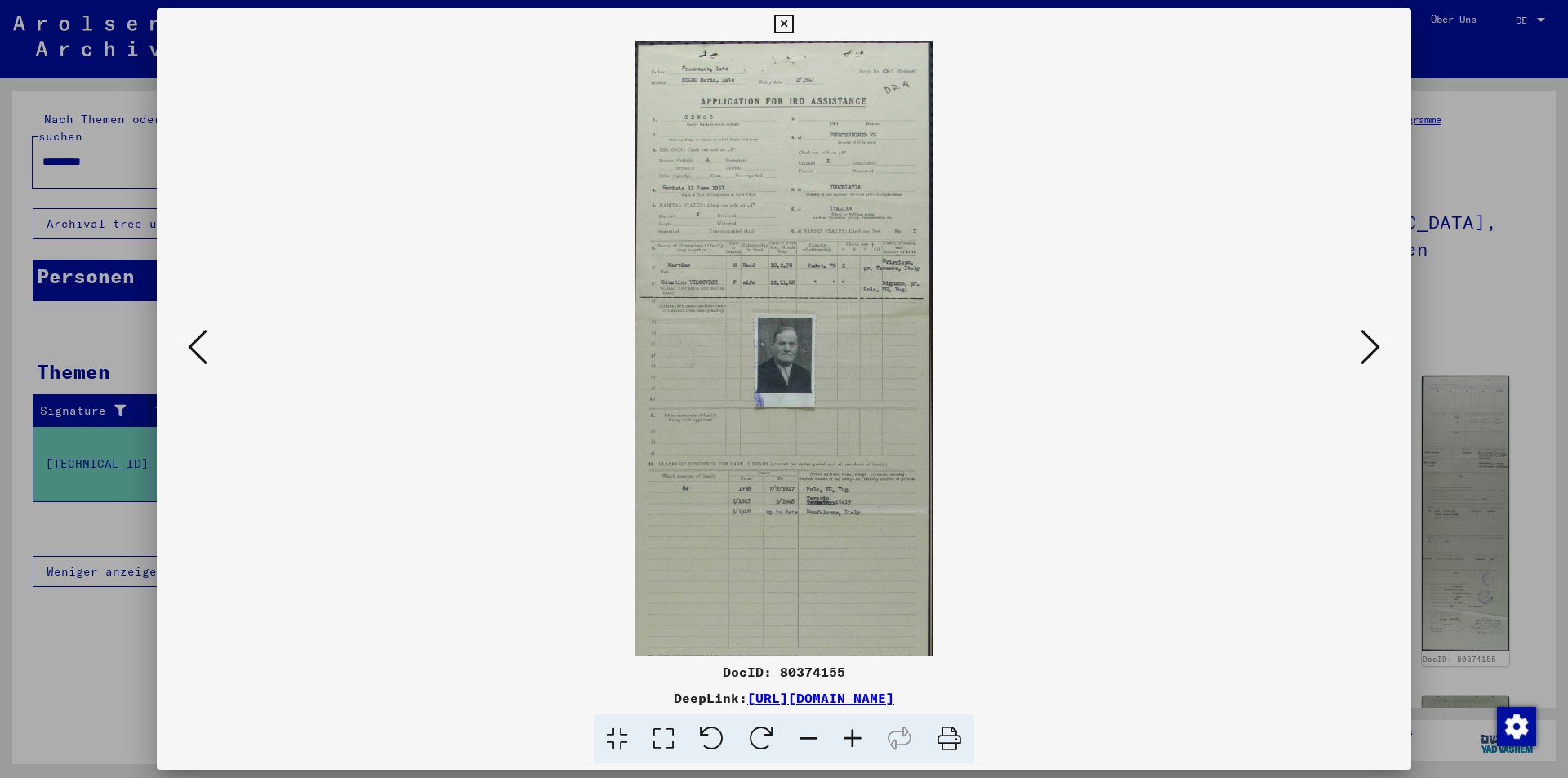
click at [854, 748] on icon at bounding box center [852, 740] width 44 height 50
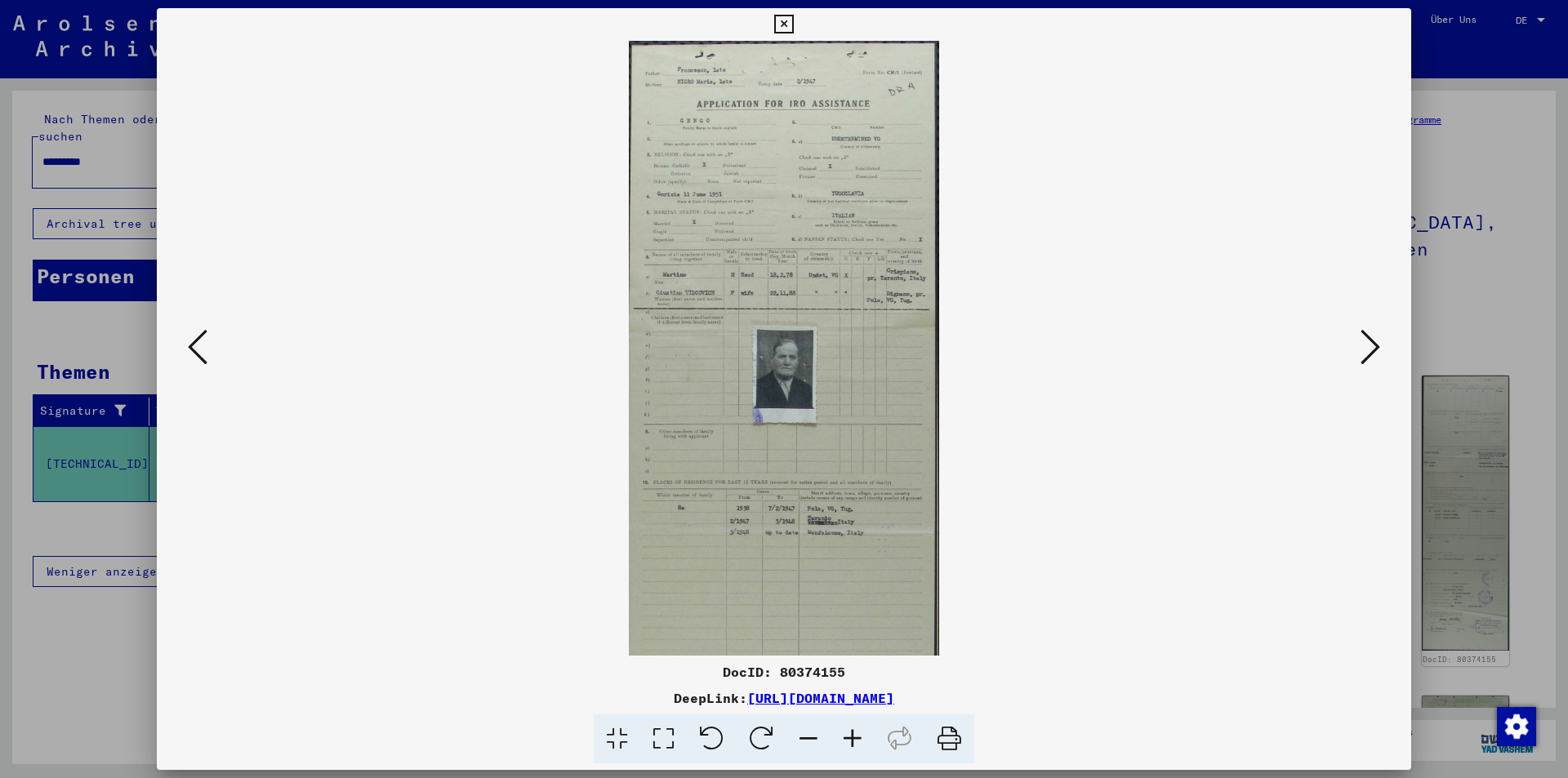
click at [854, 748] on icon at bounding box center [852, 740] width 44 height 50
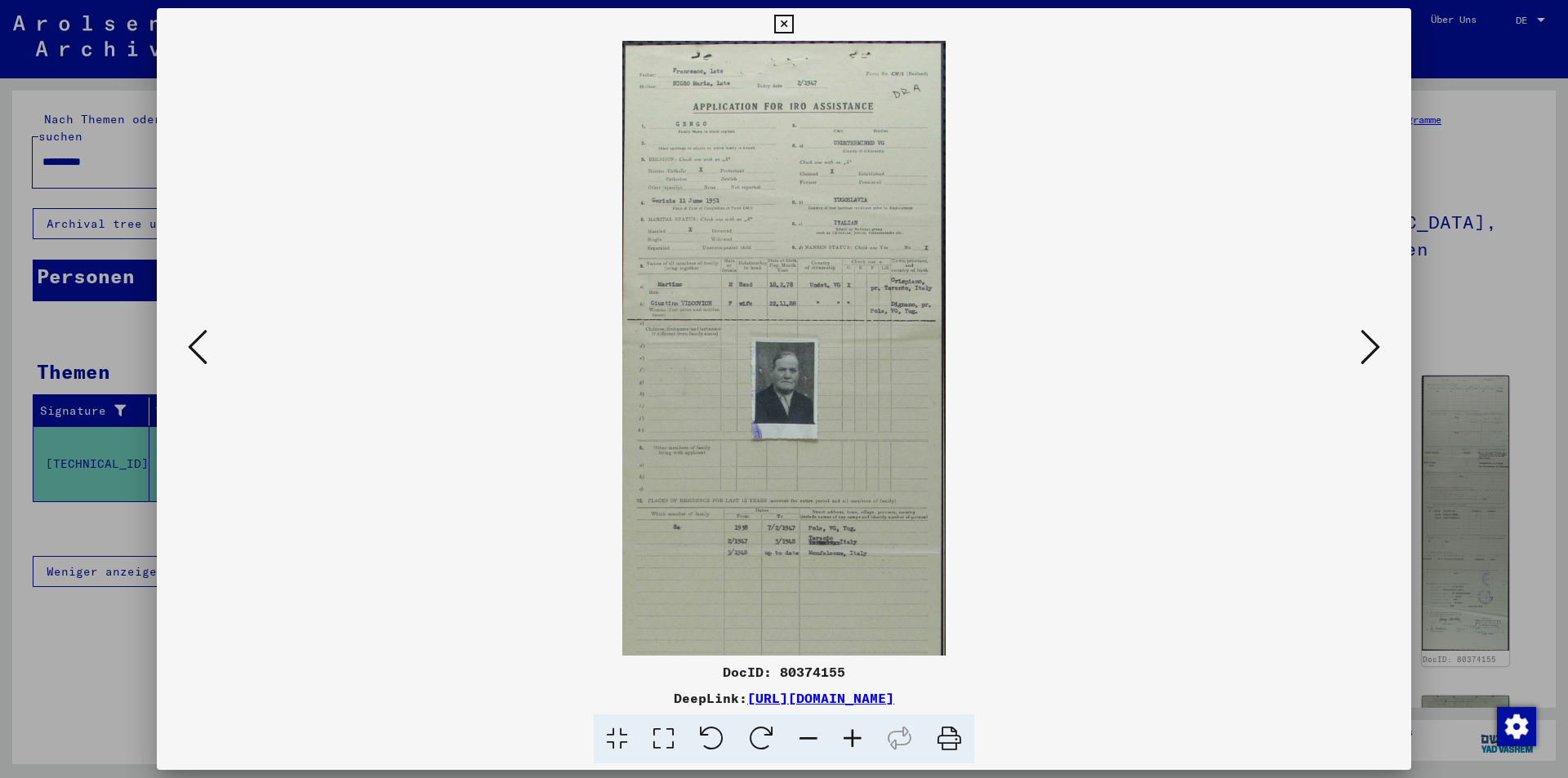
click at [854, 748] on icon at bounding box center [852, 740] width 44 height 50
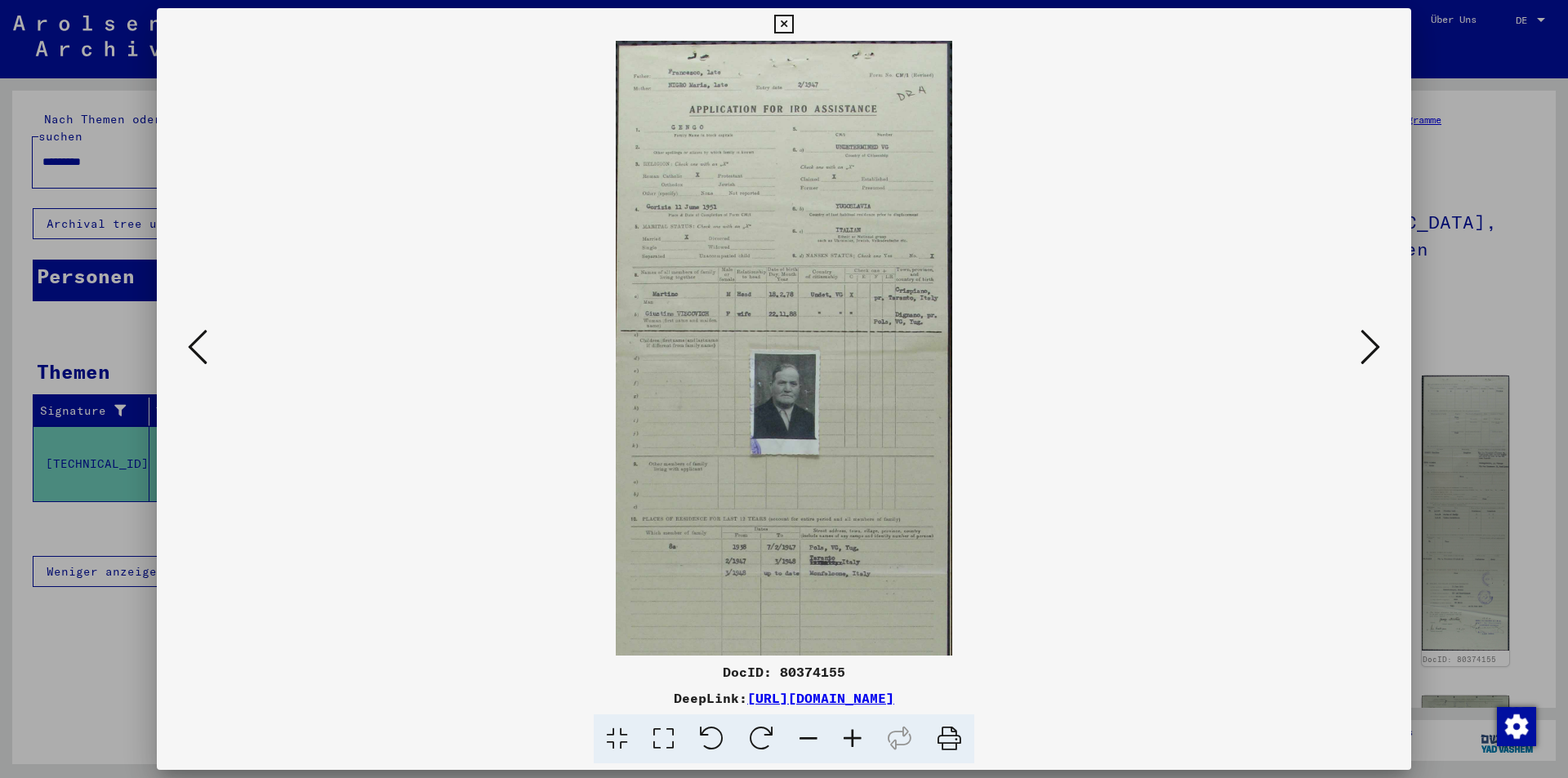
click at [854, 748] on icon at bounding box center [852, 740] width 44 height 50
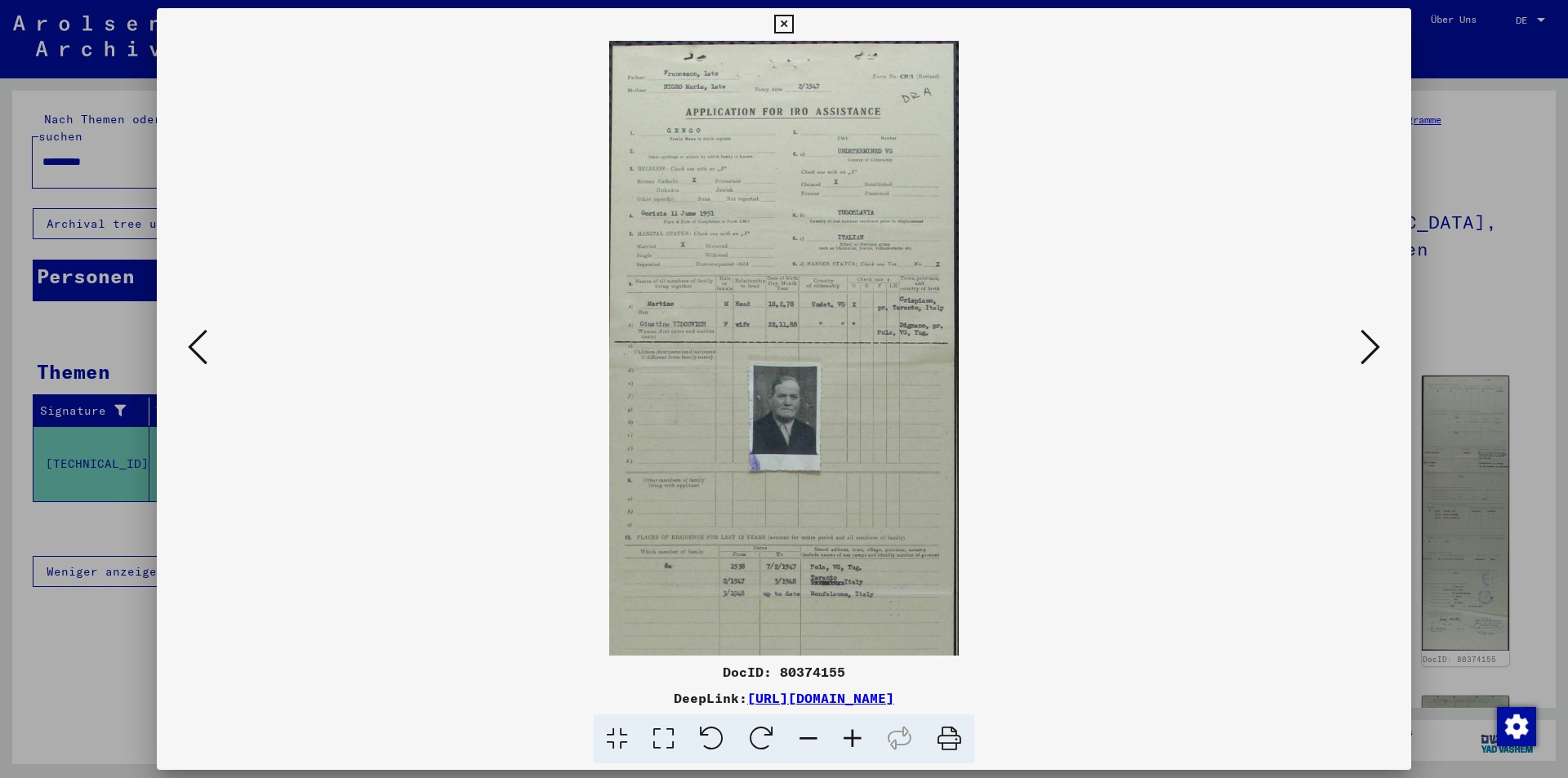
click at [854, 748] on icon at bounding box center [852, 740] width 44 height 50
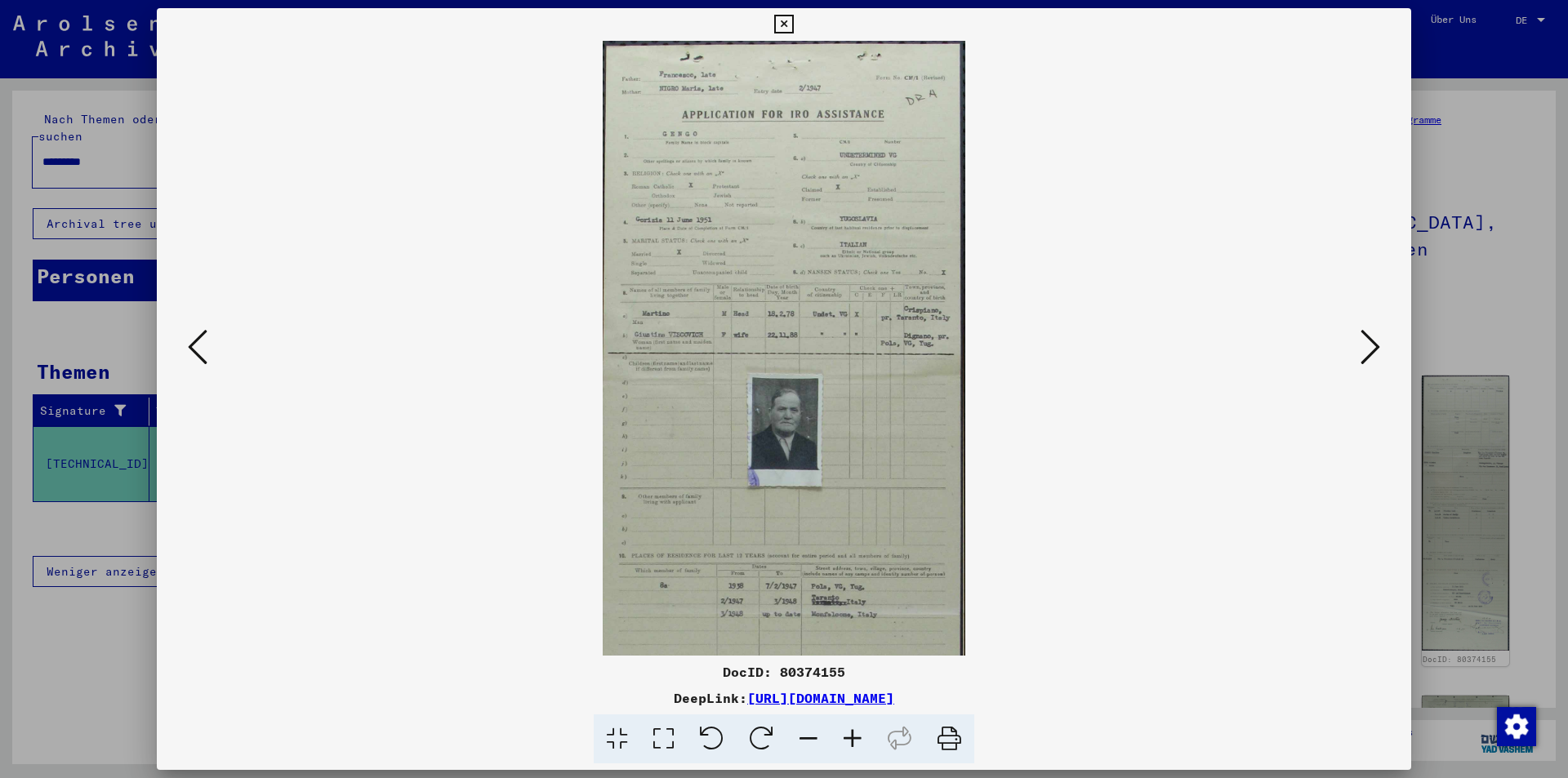
click at [854, 748] on icon at bounding box center [852, 740] width 44 height 50
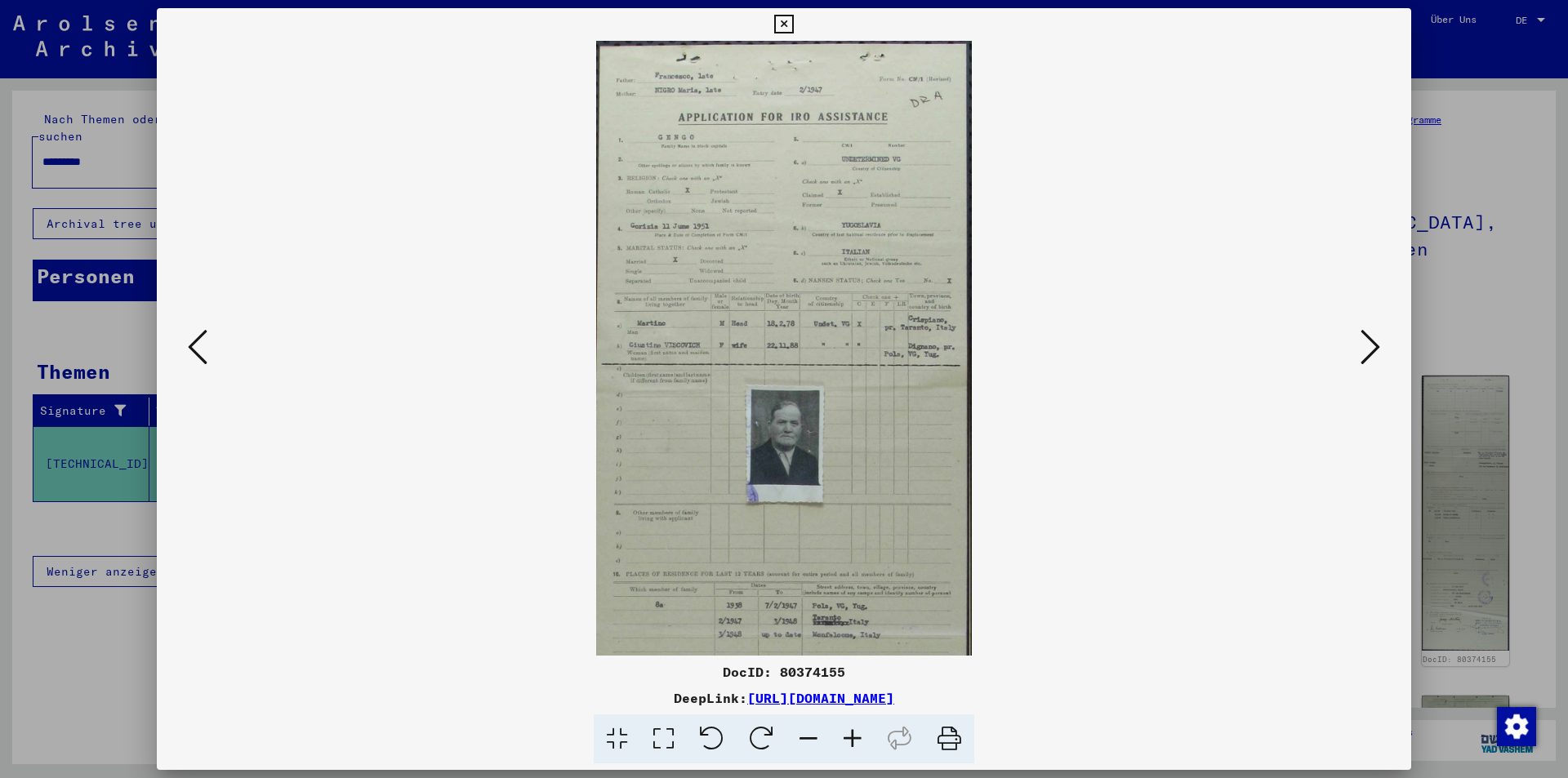
click at [854, 748] on icon at bounding box center [852, 740] width 44 height 50
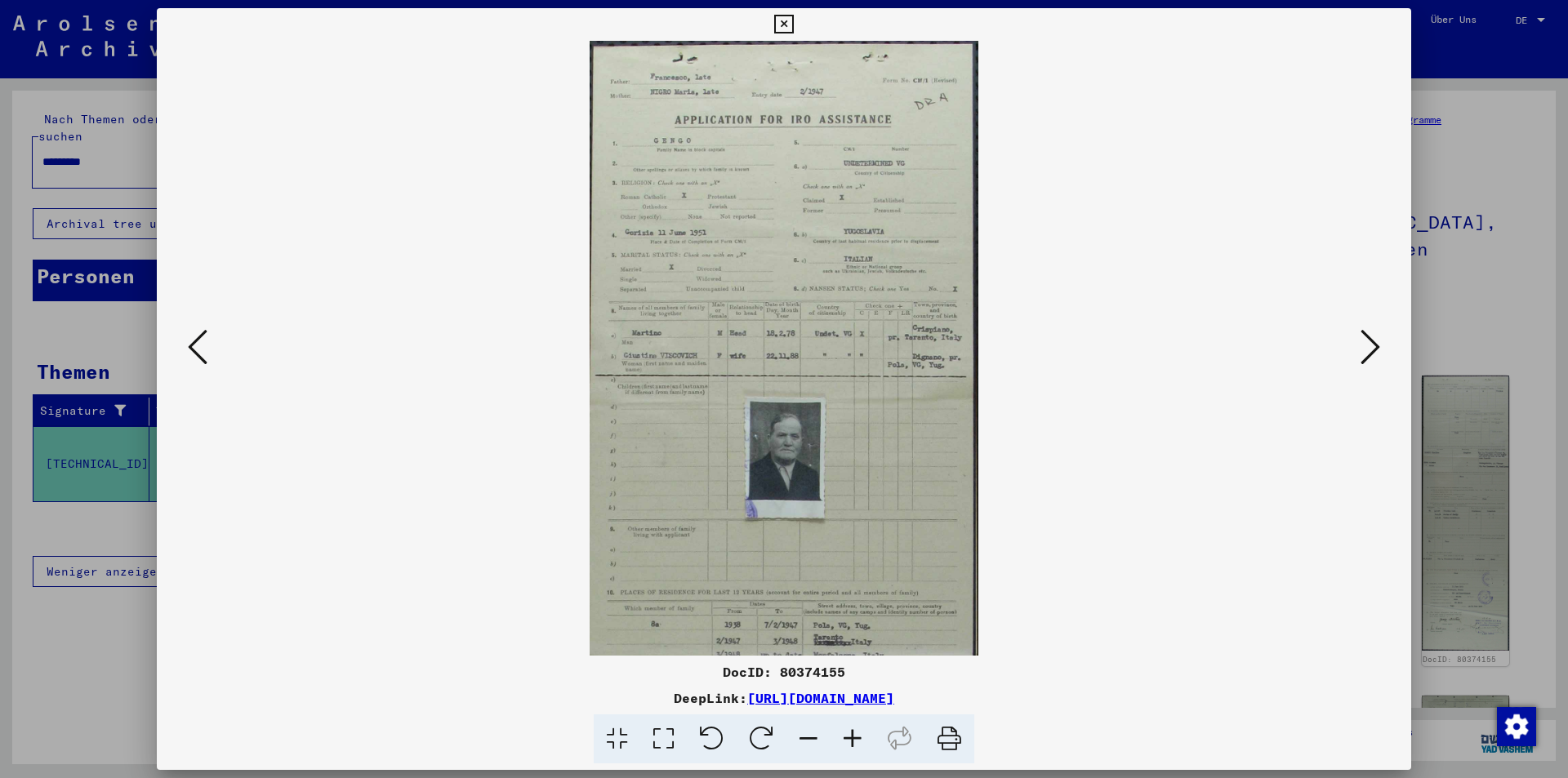
click at [854, 748] on icon at bounding box center [852, 740] width 44 height 50
click at [786, 30] on icon at bounding box center [783, 25] width 19 height 20
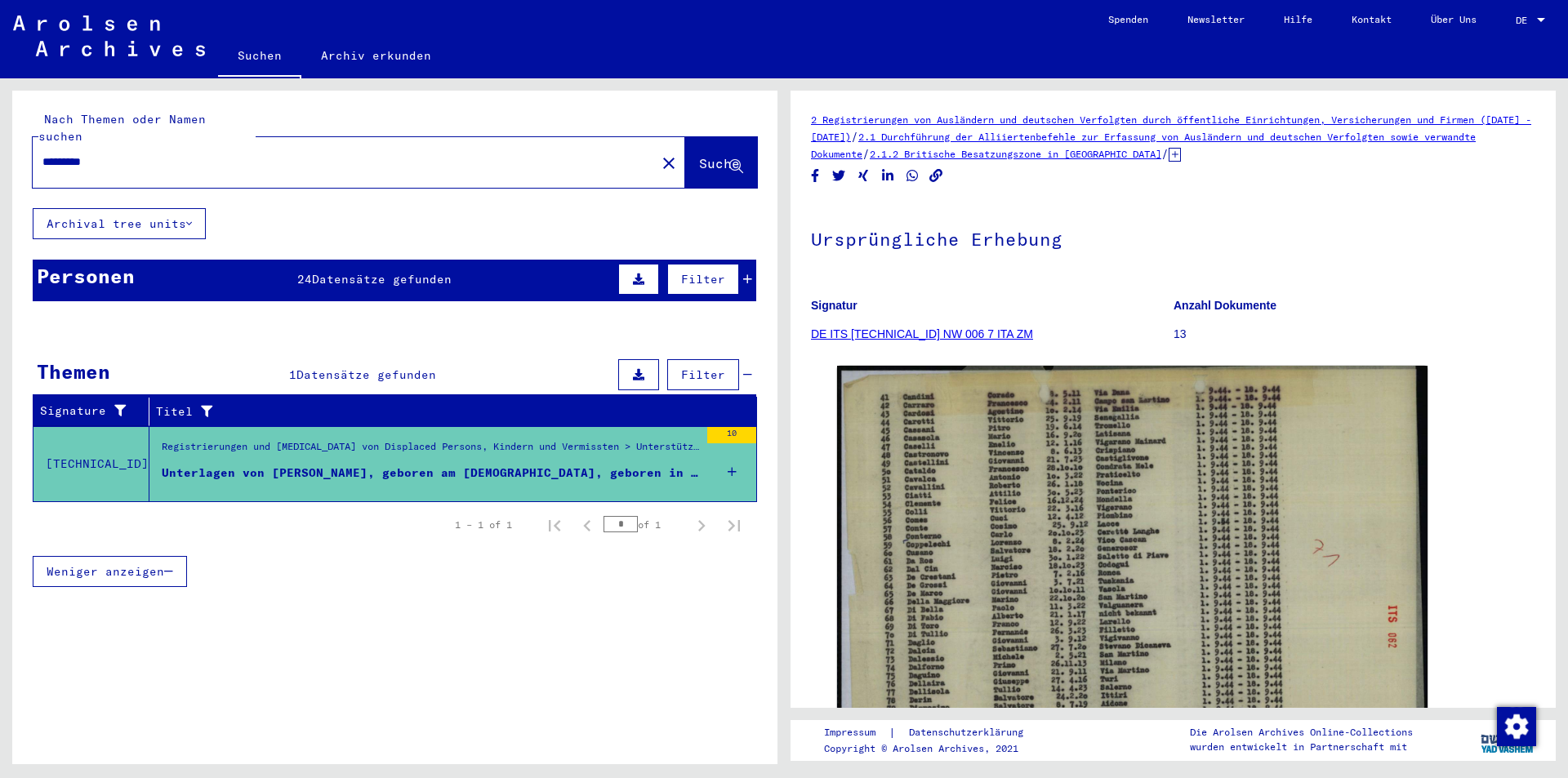
click at [425, 272] on span "Datensätze gefunden" at bounding box center [382, 279] width 140 height 15
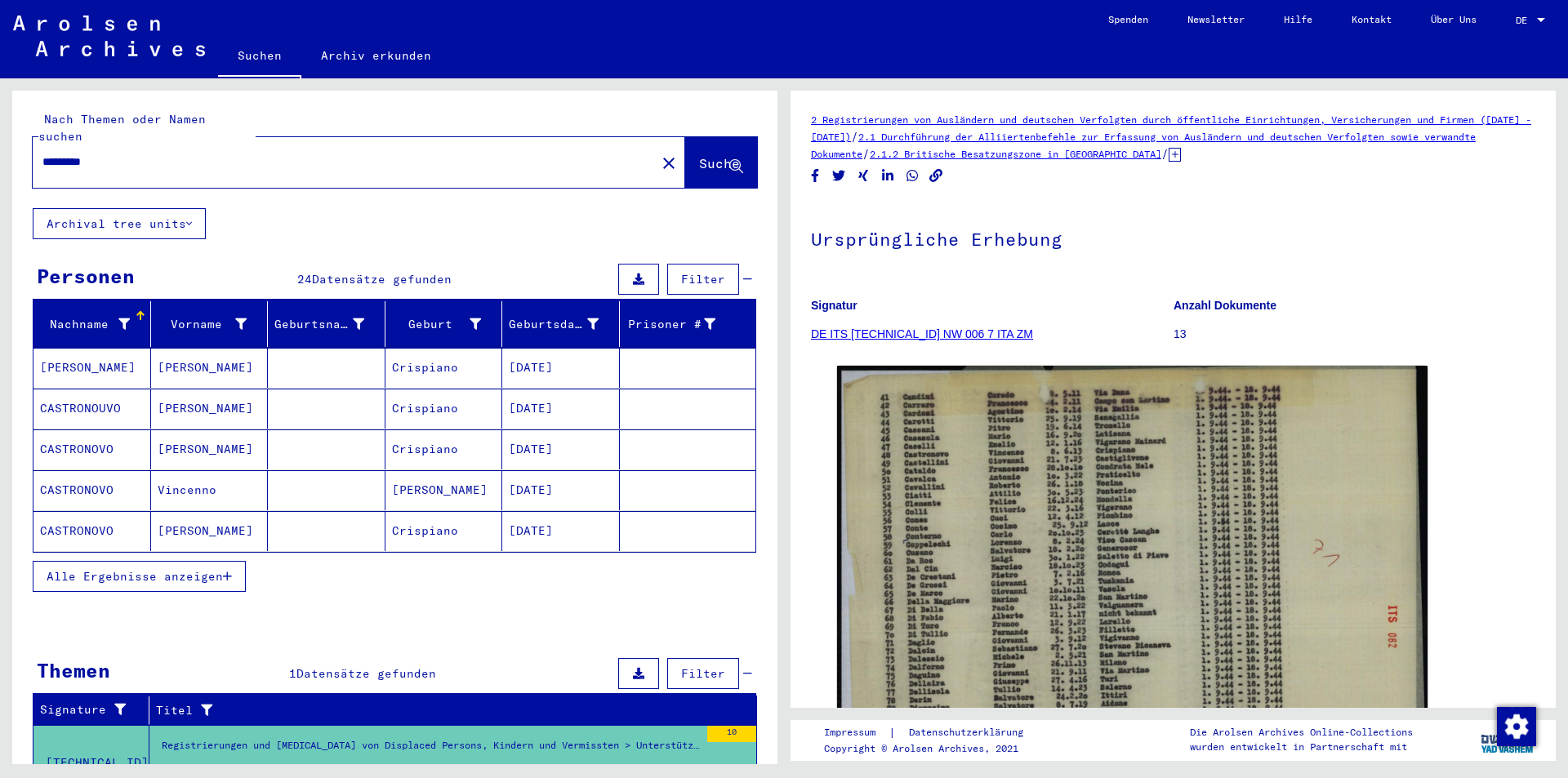
click at [462, 348] on mat-cell "Crispiano" at bounding box center [444, 368] width 117 height 40
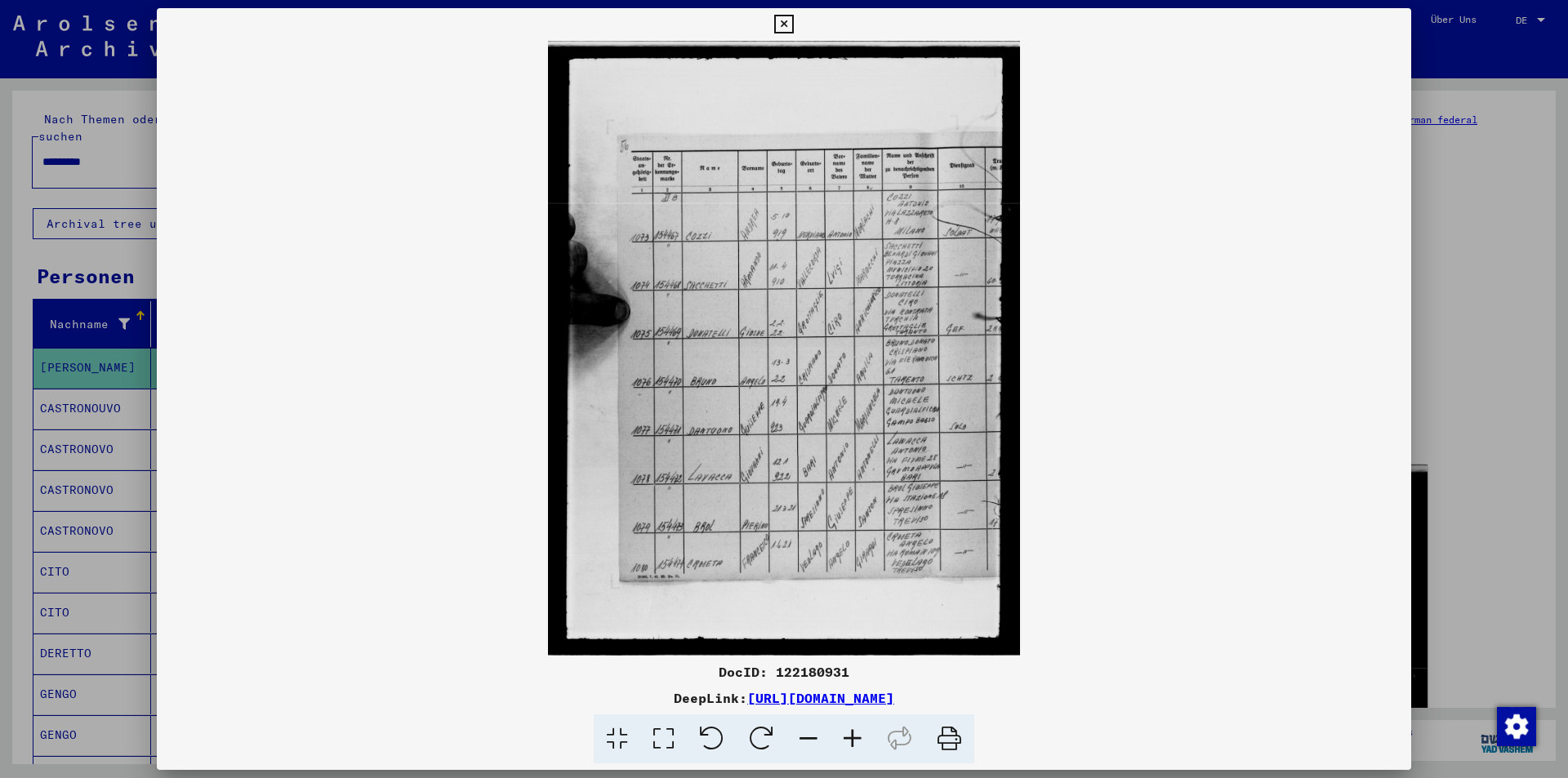
click at [894, 702] on link "[URL][DOMAIN_NAME]" at bounding box center [820, 698] width 147 height 17
